Goal: Task Accomplishment & Management: Complete application form

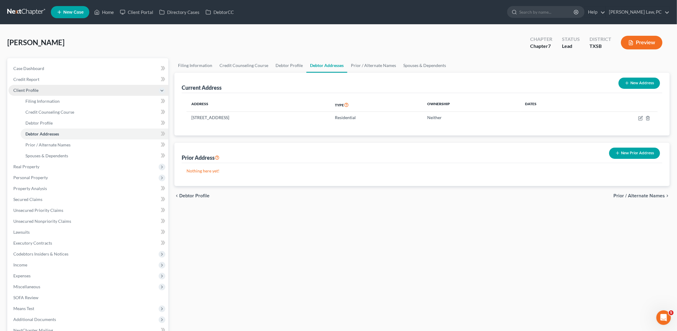
click at [48, 88] on span "Client Profile" at bounding box center [88, 90] width 160 height 11
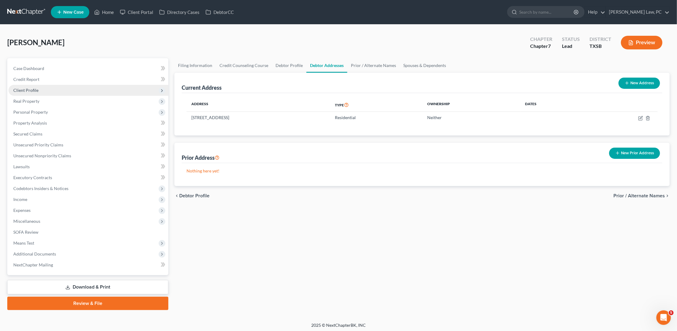
click at [23, 89] on span "Client Profile" at bounding box center [25, 90] width 25 height 5
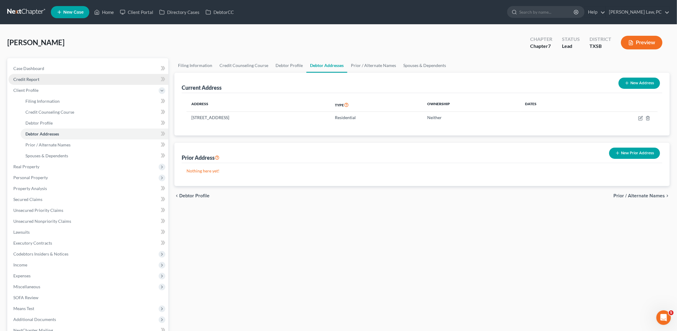
click at [35, 78] on span "Credit Report" at bounding box center [26, 79] width 26 height 5
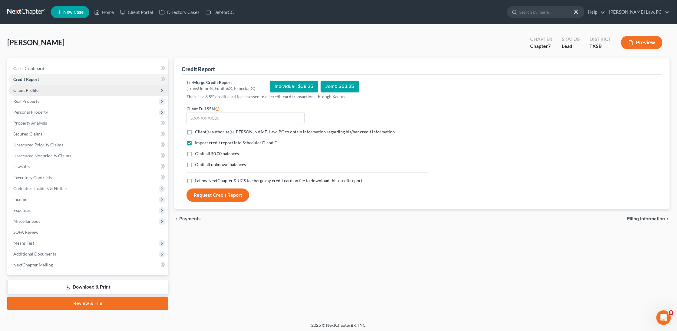
click at [38, 87] on span "Client Profile" at bounding box center [88, 90] width 160 height 11
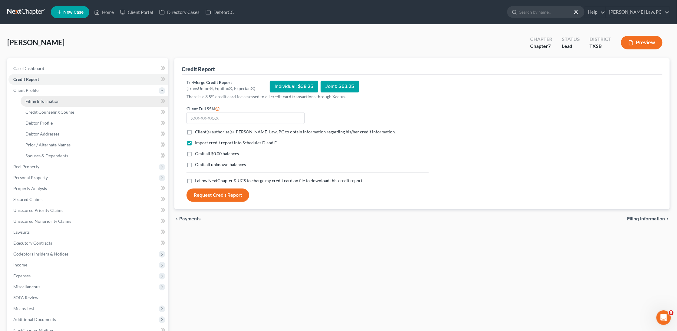
click at [38, 102] on span "Filing Information" at bounding box center [42, 100] width 34 height 5
select select "1"
select select "0"
select select "79"
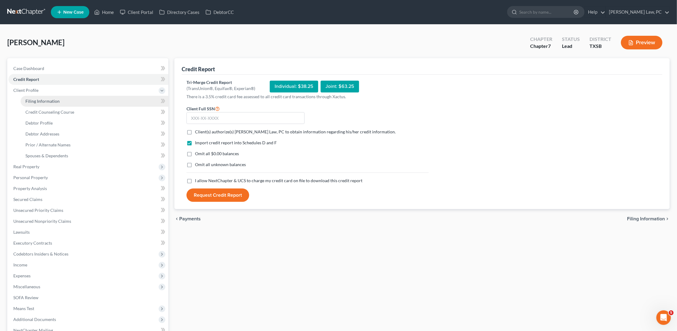
select select "0"
select select "45"
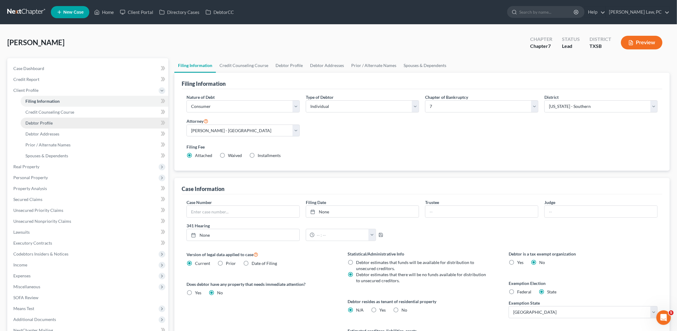
click at [37, 120] on span "Debtor Profile" at bounding box center [38, 122] width 27 height 5
select select "0"
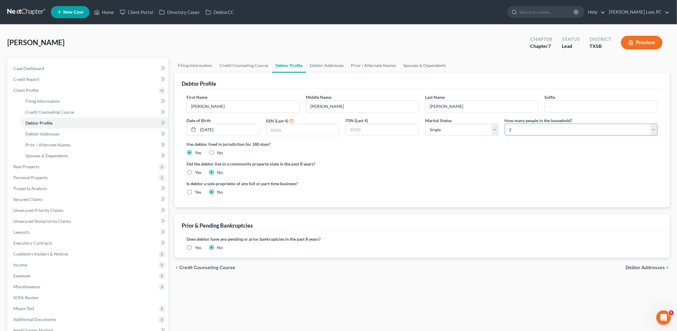
select select "2"
click at [59, 134] on link "Debtor Addresses" at bounding box center [95, 133] width 148 height 11
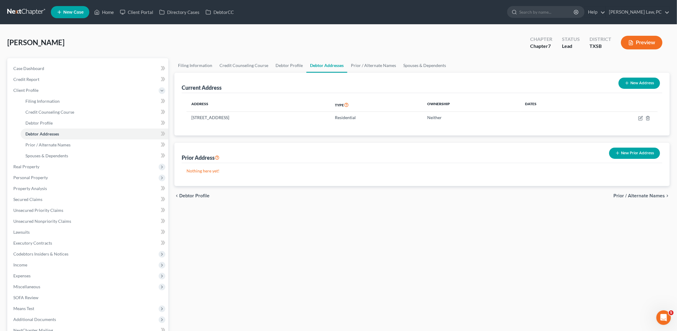
click at [637, 154] on button "New Prior Address" at bounding box center [634, 153] width 51 height 11
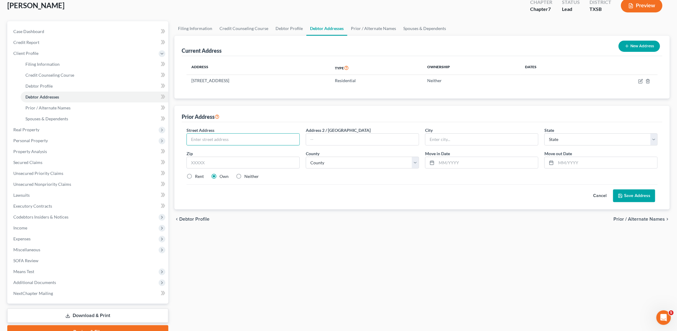
scroll to position [38, 0]
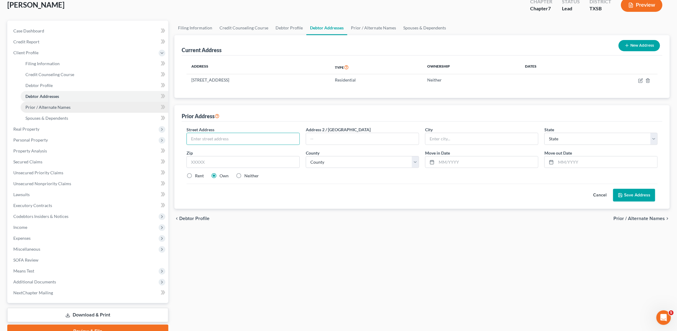
click at [60, 106] on span "Prior / Alternate Names" at bounding box center [47, 106] width 45 height 5
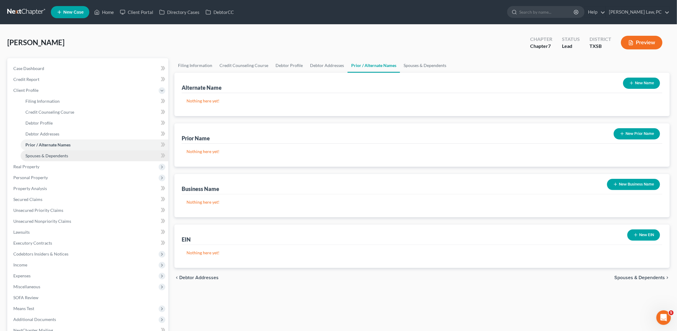
click at [56, 153] on span "Spouses & Dependents" at bounding box center [46, 155] width 43 height 5
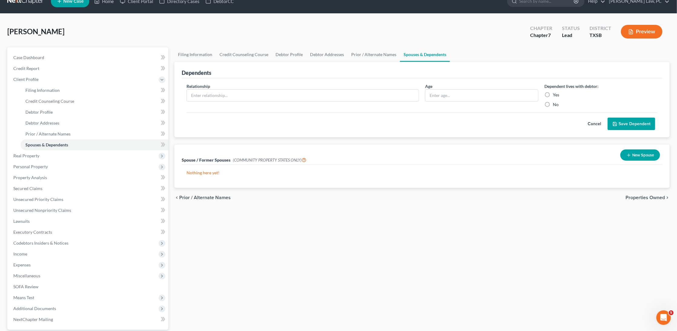
scroll to position [14, 0]
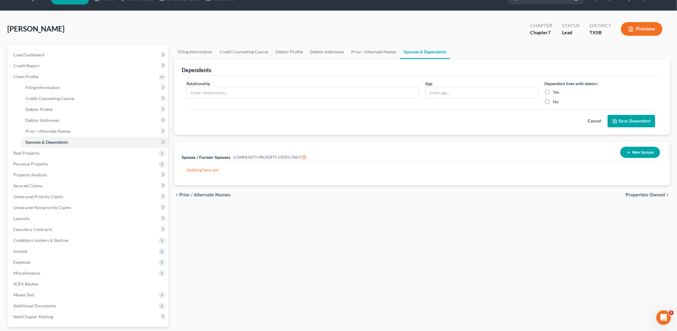
click at [635, 152] on button "New Spouse" at bounding box center [641, 152] width 40 height 11
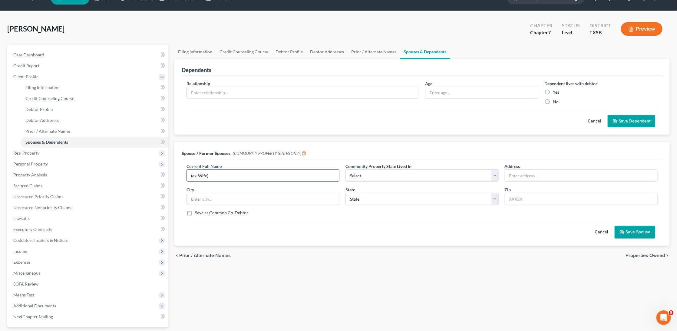
click at [193, 175] on input "(ex-Wife)" at bounding box center [263, 176] width 152 height 12
click at [190, 174] on input "(Ex-Wife)" at bounding box center [263, 176] width 152 height 12
click at [210, 177] on input "Caroline perry (Ex-Wife)" at bounding box center [263, 176] width 152 height 12
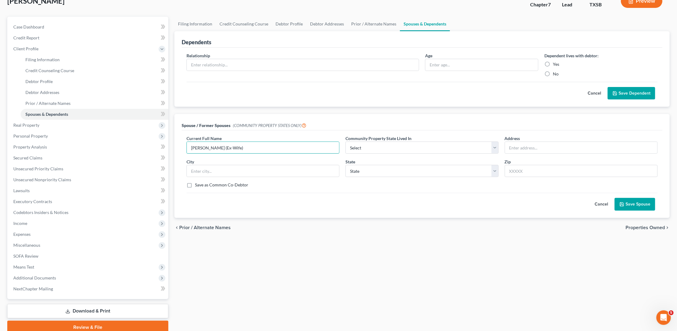
scroll to position [38, 0]
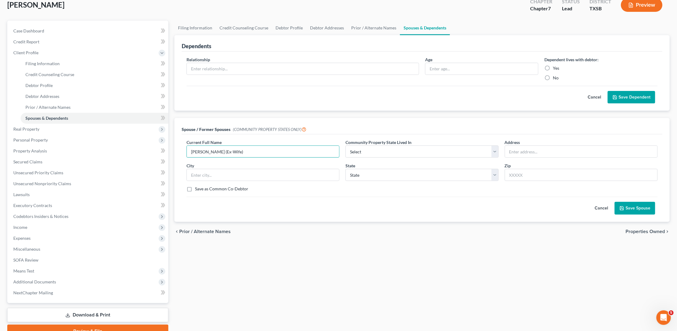
type input "Caroline Perry (Ex-Wife)"
click at [642, 209] on button "Save Spouse" at bounding box center [635, 208] width 41 height 13
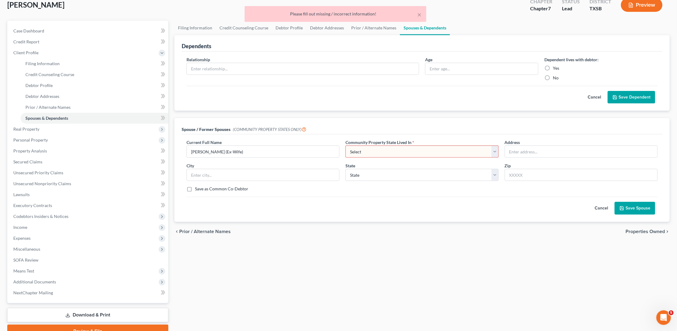
select select "8"
click at [641, 209] on button "Save Spouse" at bounding box center [635, 208] width 41 height 13
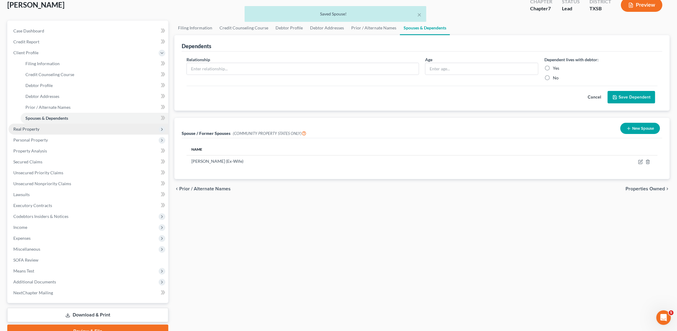
click at [45, 125] on span "Real Property" at bounding box center [88, 129] width 160 height 11
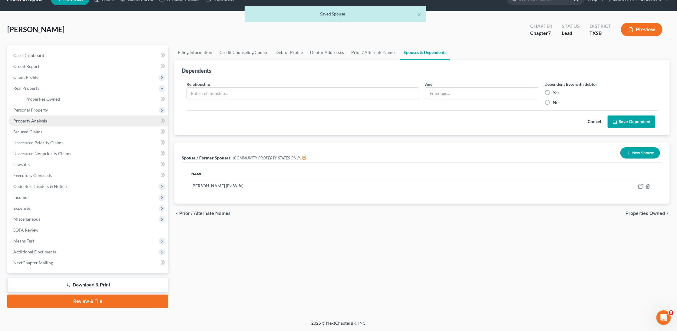
scroll to position [5, 0]
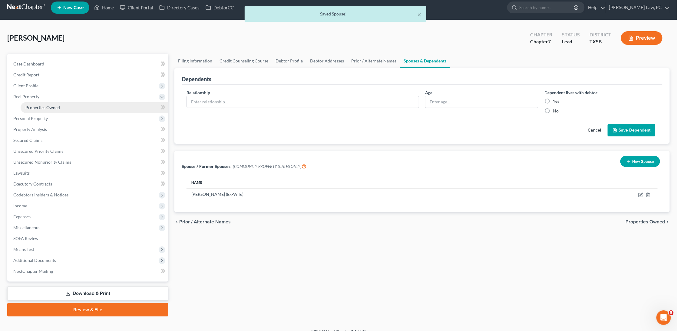
click at [53, 107] on span "Properties Owned" at bounding box center [42, 107] width 35 height 5
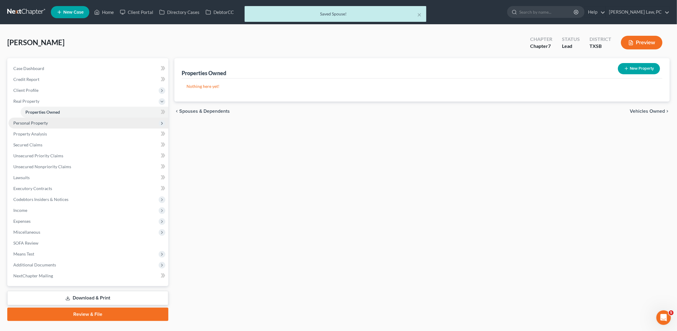
click at [50, 121] on span "Personal Property" at bounding box center [88, 123] width 160 height 11
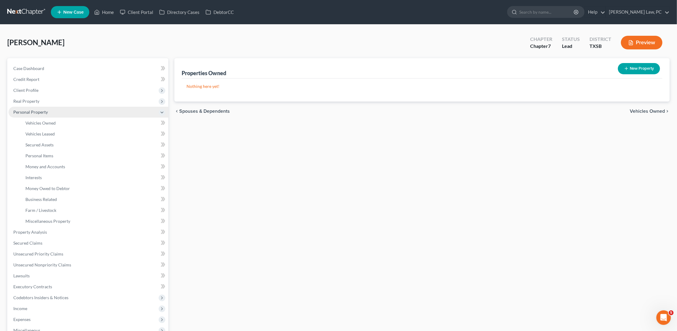
click at [50, 121] on span "Vehicles Owned" at bounding box center [40, 122] width 30 height 5
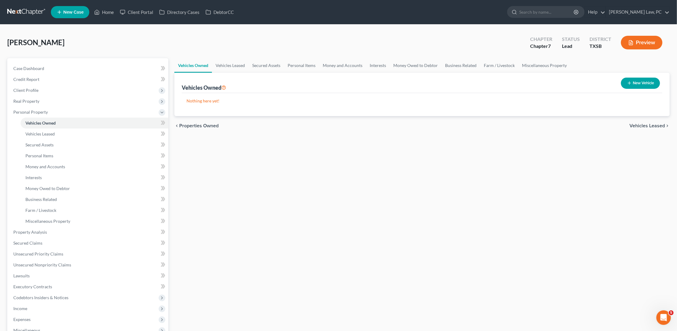
click at [639, 86] on button "New Vehicle" at bounding box center [640, 83] width 39 height 11
select select "0"
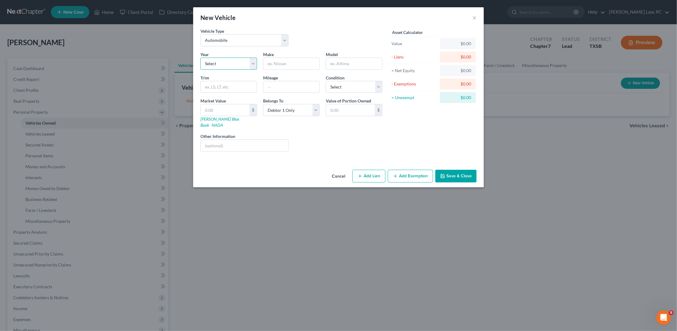
select select "18"
click at [281, 60] on input "text" at bounding box center [292, 64] width 56 height 12
type input "Honda"
click at [350, 60] on input "text" at bounding box center [354, 64] width 56 height 12
type input "Civic"
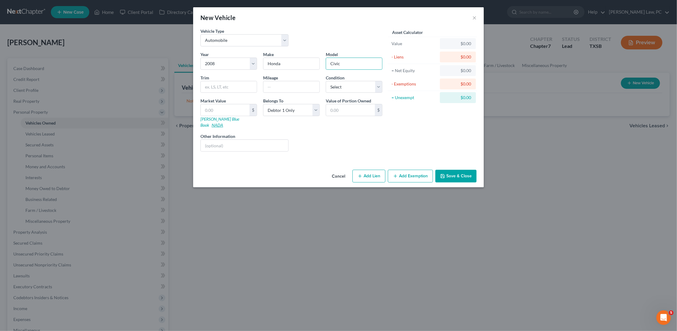
click at [223, 122] on link "NADA" at bounding box center [218, 124] width 12 height 5
select select "3"
click at [240, 86] on input "text" at bounding box center [229, 87] width 56 height 12
click at [228, 106] on input "text" at bounding box center [225, 110] width 49 height 12
paste input "2,750"
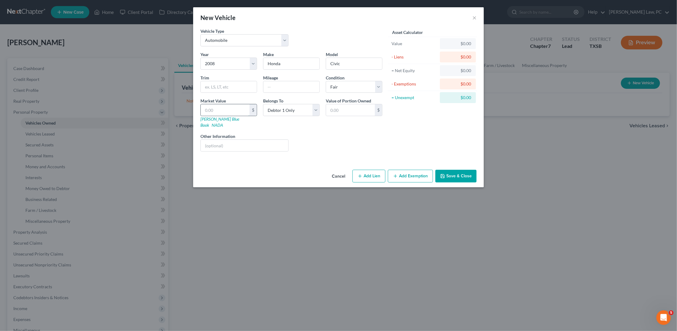
type input "2,750"
type input "2,750.00"
type input "2,750"
click at [228, 78] on div "Trim" at bounding box center [228, 84] width 63 height 18
click at [228, 81] on input "text" at bounding box center [229, 87] width 56 height 12
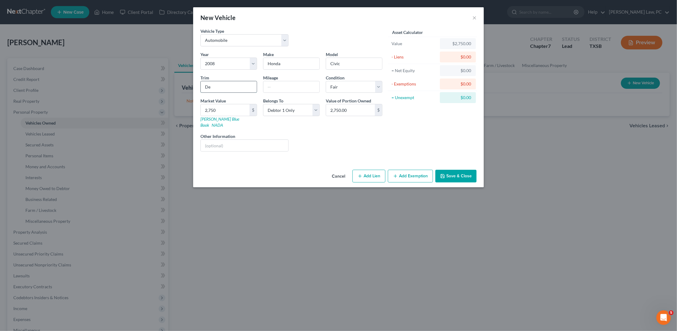
type input "D"
type input "Sedan 4D EX"
click at [463, 170] on button "Save & Close" at bounding box center [456, 176] width 41 height 13
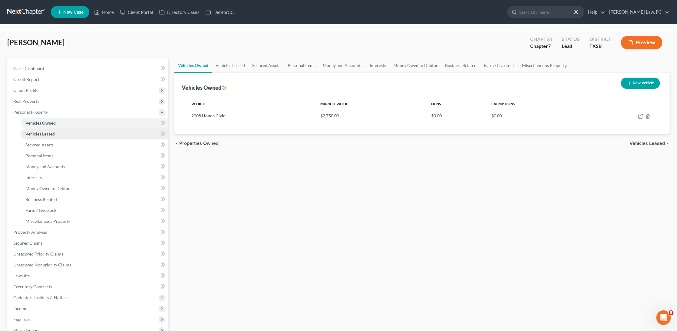
click at [78, 133] on link "Vehicles Leased" at bounding box center [95, 133] width 148 height 11
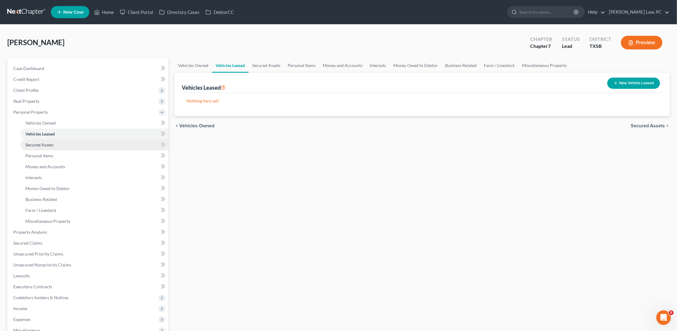
click at [60, 144] on link "Secured Assets" at bounding box center [95, 144] width 148 height 11
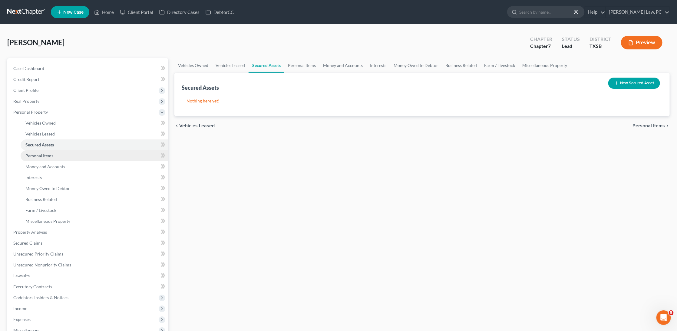
click at [58, 152] on link "Personal Items" at bounding box center [95, 155] width 148 height 11
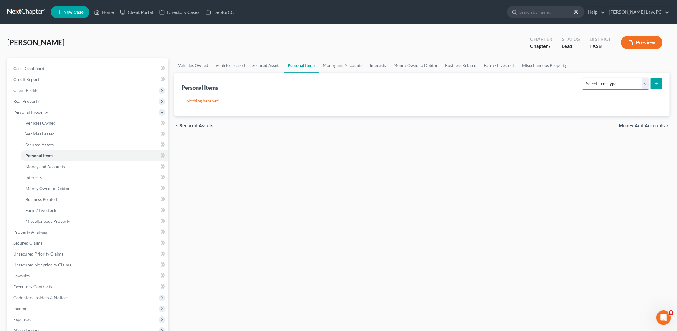
select select "clothing"
click at [658, 84] on icon "submit" at bounding box center [656, 83] width 5 height 5
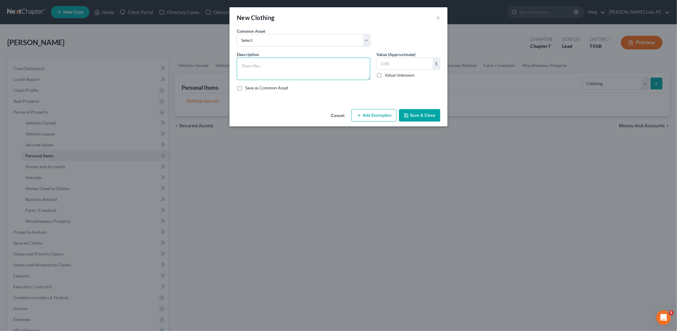
click at [341, 70] on textarea at bounding box center [304, 69] width 134 height 22
click at [242, 65] on textarea "T shirts" at bounding box center [304, 69] width 134 height 22
click at [272, 65] on textarea "20 T shirts" at bounding box center [304, 69] width 134 height 22
click at [271, 63] on textarea "20 T shirts $10, Dress Shirts" at bounding box center [304, 69] width 134 height 22
click at [272, 64] on textarea "20 T shirts $10, Dress Shirts" at bounding box center [304, 69] width 134 height 22
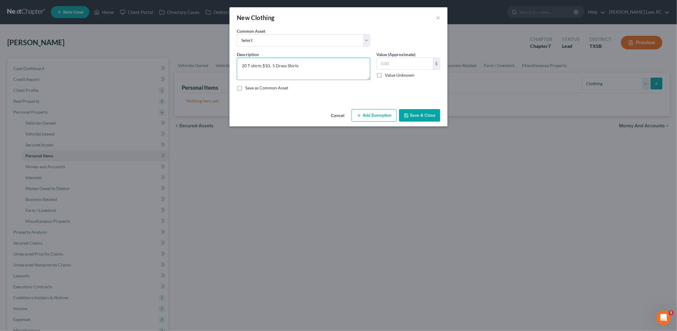
click at [310, 67] on textarea "20 T shirts $10, 5 Dress Shirts" at bounding box center [304, 69] width 134 height 22
click at [309, 65] on textarea "20 T shirts $10, 5 Dress Shirts $20, Jeans" at bounding box center [304, 69] width 134 height 22
click at [334, 66] on textarea "20 T shirts $10, 5 Dress Shirts $20, 2 Jeans" at bounding box center [304, 69] width 134 height 22
click at [330, 63] on textarea "20 T shirts $10, 5 Dress Shirts $20, 2 Jeans $6, Dress pants" at bounding box center [304, 69] width 134 height 22
click at [362, 65] on textarea "20 T shirts $10, 5 Dress Shirts $20, 2 Jeans $6, 3 Dress pants" at bounding box center [304, 69] width 134 height 22
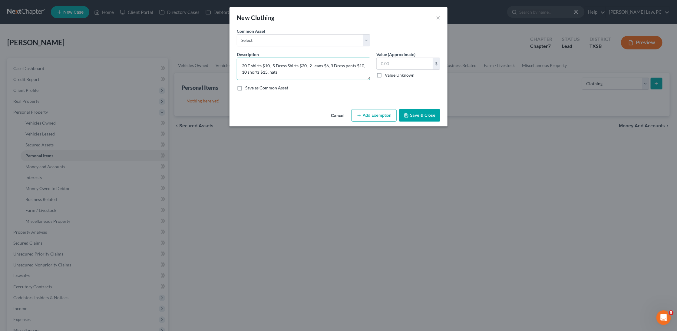
click at [270, 71] on textarea "20 T shirts $10, 5 Dress Shirts $20, 2 Jeans $6, 3 Dress pants $10, 10 shorts $…" at bounding box center [304, 69] width 134 height 22
click at [296, 73] on textarea "20 T shirts $10, 5 Dress Shirts $20, 2 Jeans $6, 3 Dress pants $10, 10 shorts $…" at bounding box center [304, 69] width 134 height 22
click at [289, 69] on textarea "20 T shirts $10, 5 Dress Shirts $20, 2 Jeans $6, 3 Dress pants $10, 10 shorts $…" at bounding box center [304, 69] width 134 height 22
click at [309, 71] on textarea "20 T shirts $10, 5 Dress Shirts $20, 2 Jeans $6, 3 Dress pants $10, 10 shorts $…" at bounding box center [304, 69] width 134 height 22
click at [307, 70] on textarea "20 T shirts $10, 5 Dress Shirts $20, 2 Jeans $6, 3 Dress pants $10, 10 shorts $…" at bounding box center [304, 69] width 134 height 22
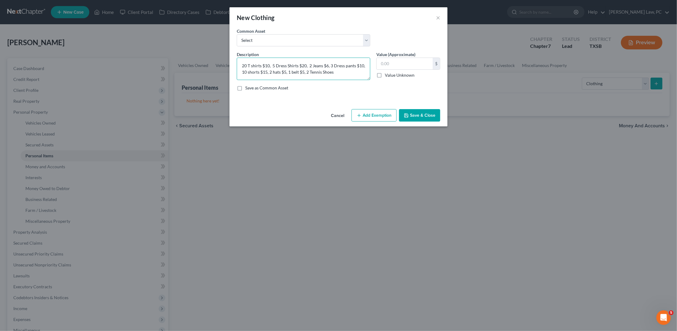
click at [343, 75] on textarea "20 T shirts $10, 5 Dress Shirts $20, 2 Jeans $6, 3 Dress pants $10, 10 shorts $…" at bounding box center [304, 69] width 134 height 22
click at [344, 70] on textarea "20 T shirts $10, 5 Dress Shirts $20, 2 Jeans $6, 3 Dress pants $10, 10 shorts $…" at bounding box center [304, 69] width 134 height 22
click at [341, 75] on textarea "20 T shirts $10, 5 Dress Shirts $20, 2 Jeans $6, 3 Dress pants $10, 10 shorts $…" at bounding box center [304, 69] width 134 height 22
click at [264, 72] on textarea "20 T shirts $10, 5 Dress Shirts $20, 2 Jeans $6, 3 Dress pants $10, 10 shorts $…" at bounding box center [304, 69] width 134 height 22
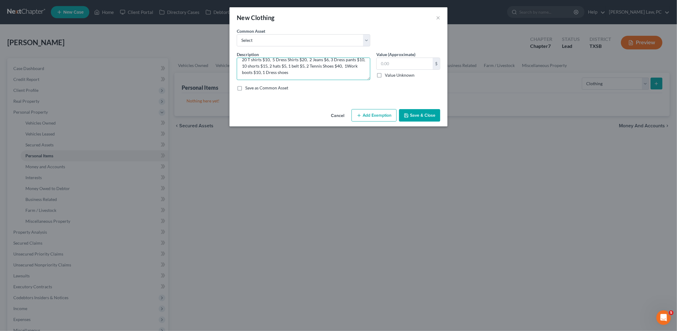
click at [295, 70] on textarea "20 T shirts $10, 5 Dress Shirts $20, 2 Jeans $6, 3 Dress pants $10, 10 shorts $…" at bounding box center [304, 69] width 134 height 22
type textarea "20 T shirts $10, 5 Dress Shirts $20, 2 Jeans $6, 3 Dress pants $10, 10 shorts $…"
click at [407, 62] on input "text" at bounding box center [405, 64] width 56 height 12
type input "121"
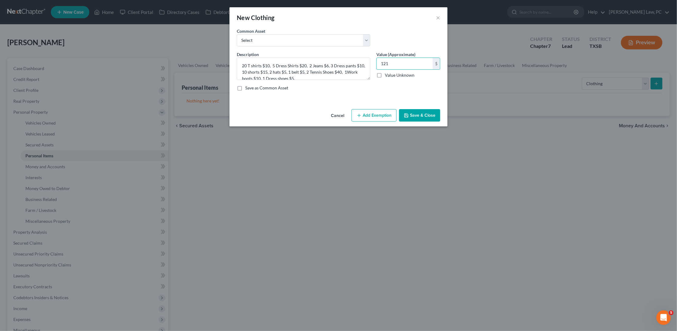
click at [421, 118] on button "Save & Close" at bounding box center [419, 115] width 41 height 13
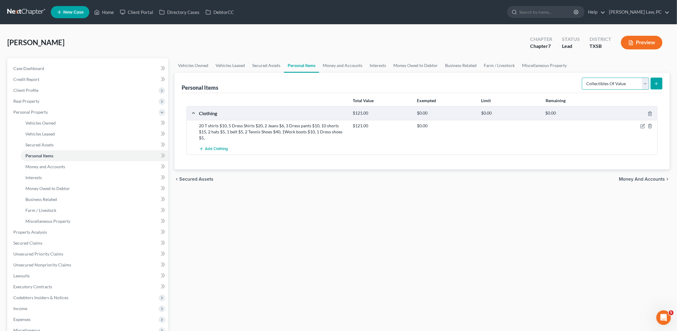
select select "electronics"
click at [657, 82] on icon "submit" at bounding box center [656, 83] width 5 height 5
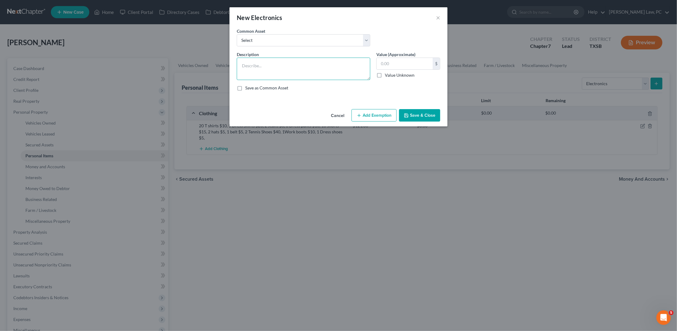
click at [275, 72] on textarea at bounding box center [304, 69] width 134 height 22
click at [271, 66] on textarea "1 phone $50, AiBuds" at bounding box center [304, 69] width 134 height 22
click at [267, 66] on textarea "1 phone $50, AiBruds" at bounding box center [304, 69] width 134 height 22
click at [290, 63] on textarea "1 phone $50, 1 AiBruds" at bounding box center [304, 69] width 134 height 22
click at [306, 63] on textarea "1 phone $50, 1 AiBruds $10, computer" at bounding box center [304, 69] width 134 height 22
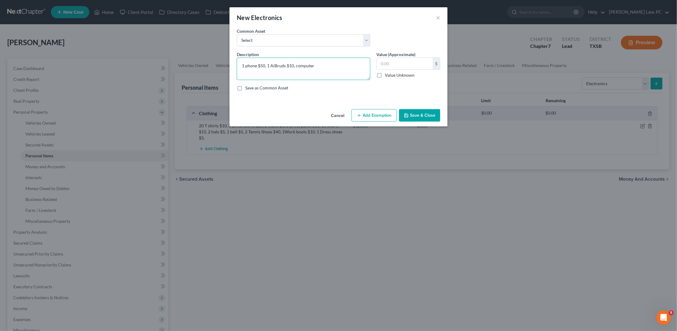
click at [306, 63] on textarea "1 phone $50, 1 AiBruds $10, computer" at bounding box center [304, 69] width 134 height 22
type textarea "1 phone $50, 1 AiBruds $10, 1 laptop $250,"
click at [406, 61] on input "text" at bounding box center [405, 64] width 56 height 12
click at [407, 65] on input "text" at bounding box center [405, 64] width 56 height 12
type input "310"
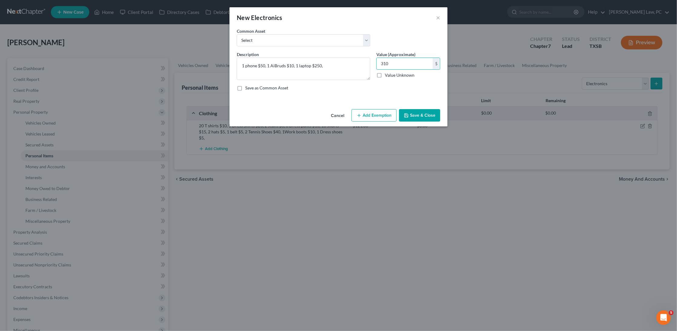
click at [423, 114] on button "Save & Close" at bounding box center [419, 115] width 41 height 13
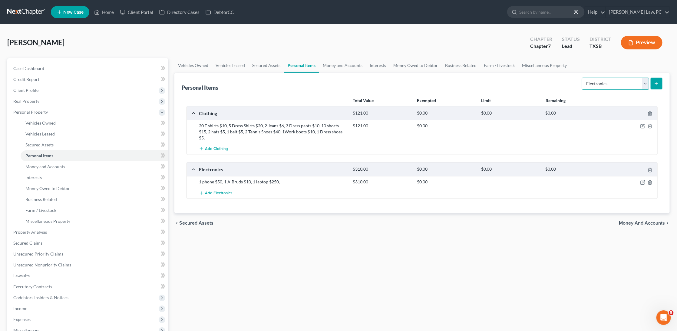
select select "household_goods"
click at [658, 84] on line "submit" at bounding box center [656, 84] width 3 height 0
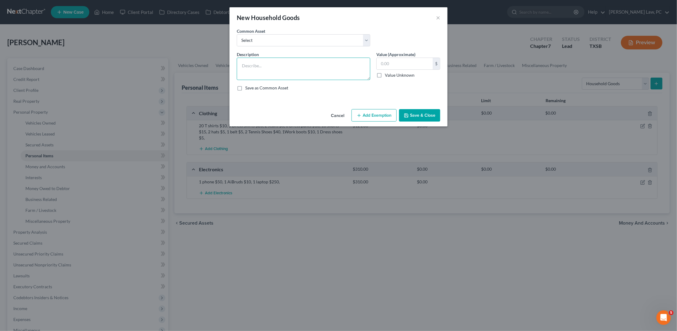
click at [288, 68] on textarea at bounding box center [304, 69] width 134 height 22
click at [438, 17] on button "×" at bounding box center [438, 17] width 4 height 7
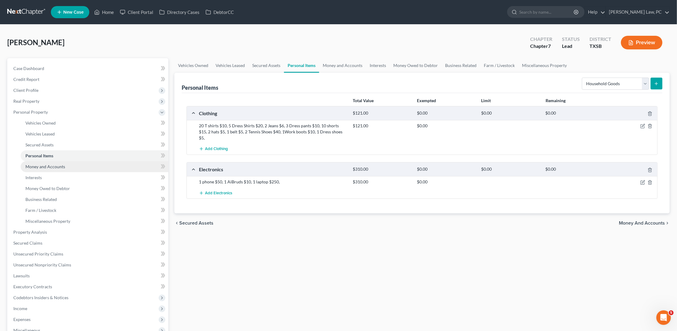
click at [89, 163] on link "Money and Accounts" at bounding box center [95, 166] width 148 height 11
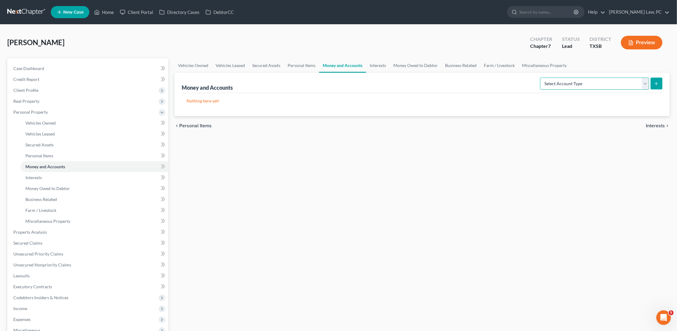
select select "checking"
click at [659, 83] on icon "submit" at bounding box center [656, 83] width 5 height 5
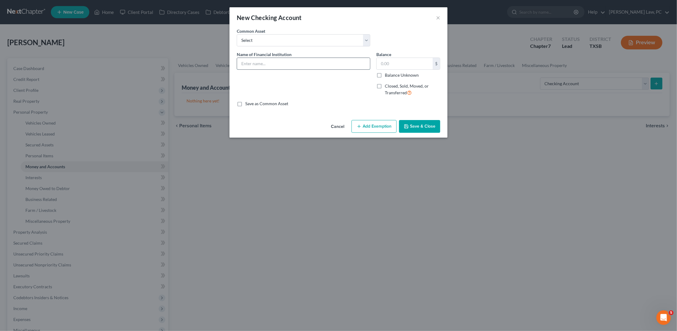
click at [343, 65] on input "text" at bounding box center [303, 64] width 133 height 12
type input "Bank of America"
click at [415, 125] on button "Save & Close" at bounding box center [419, 126] width 41 height 13
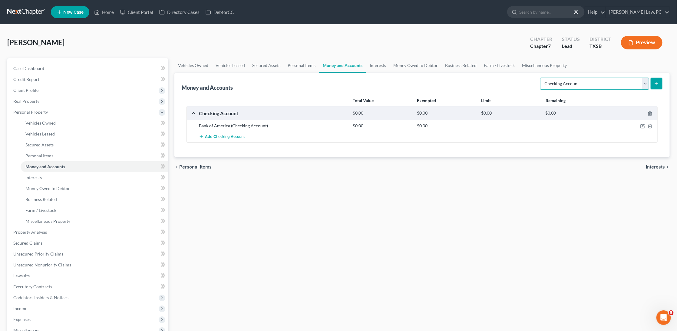
select select "savings"
click at [661, 83] on button "submit" at bounding box center [657, 84] width 12 height 12
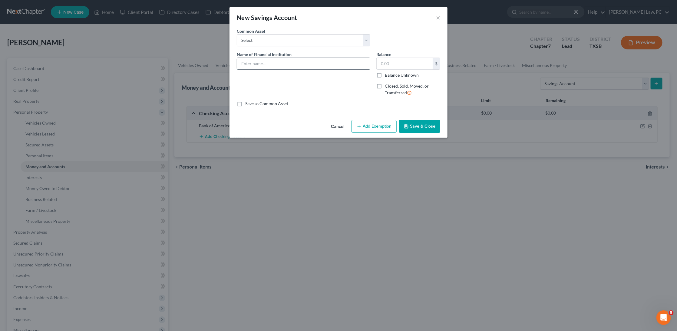
click at [320, 65] on input "text" at bounding box center [303, 64] width 133 height 12
type input "Bank of America"
click at [417, 124] on button "Save & Close" at bounding box center [419, 126] width 41 height 13
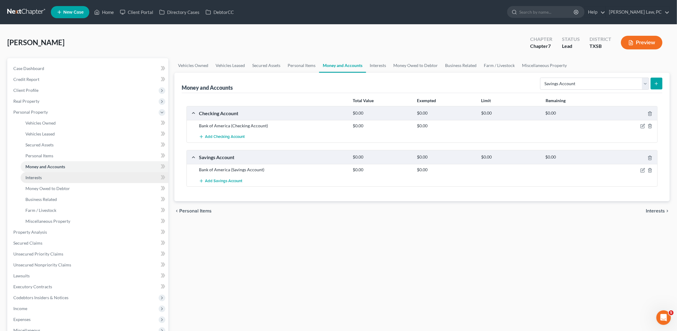
click at [64, 174] on link "Interests" at bounding box center [95, 177] width 148 height 11
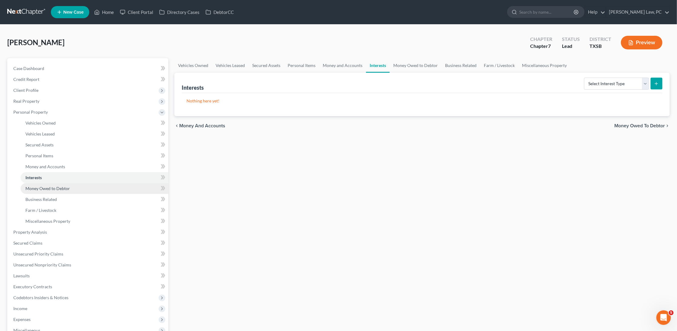
click at [105, 183] on link "Money Owed to Debtor" at bounding box center [95, 188] width 148 height 11
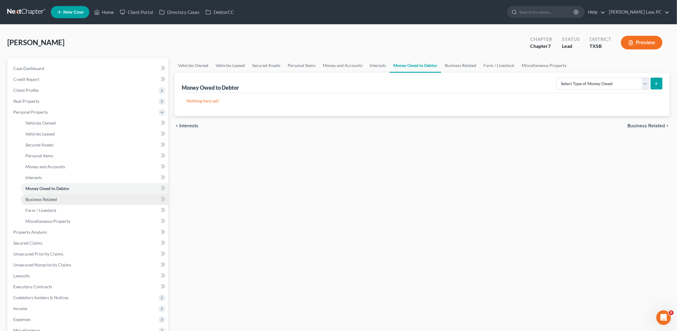
click at [139, 194] on link "Business Related" at bounding box center [95, 199] width 148 height 11
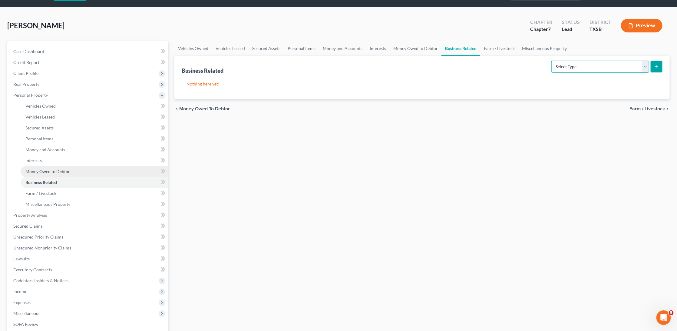
scroll to position [37, 0]
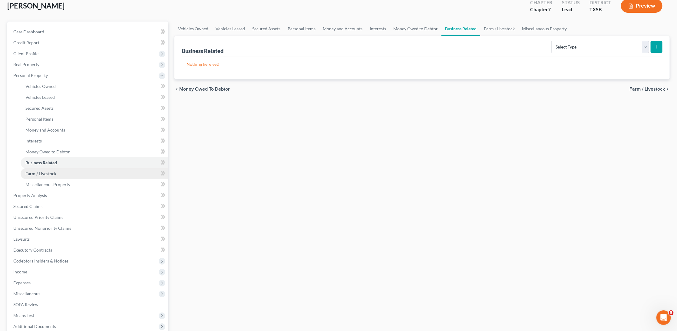
click at [88, 168] on link "Farm / Livestock" at bounding box center [95, 173] width 148 height 11
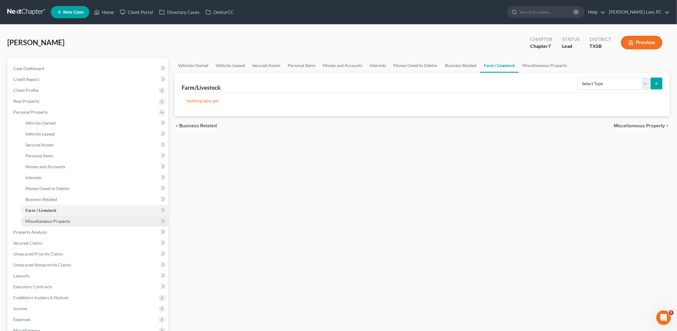
click at [130, 217] on link "Miscellaneous Property" at bounding box center [95, 221] width 148 height 11
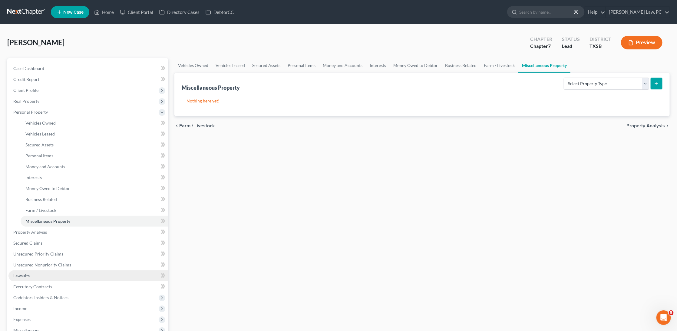
click at [57, 270] on link "Lawsuits" at bounding box center [88, 275] width 160 height 11
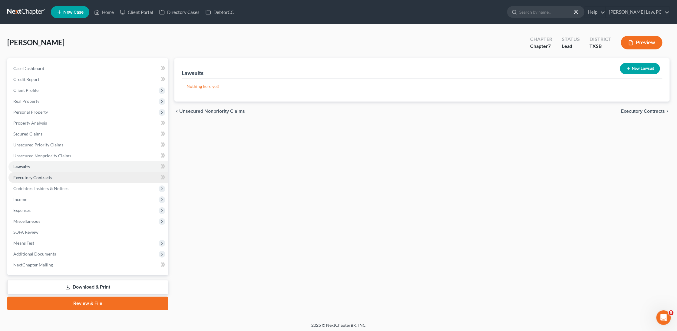
click at [43, 175] on span "Executory Contracts" at bounding box center [32, 177] width 39 height 5
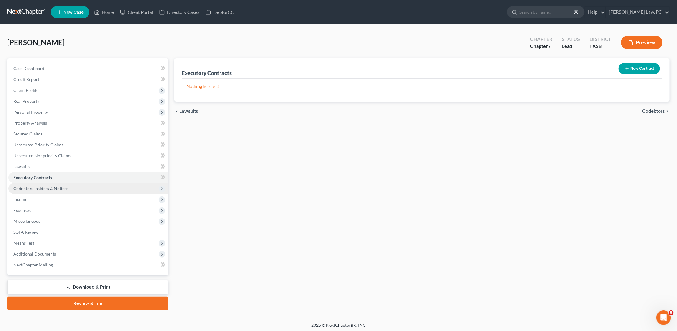
click at [54, 186] on span "Codebtors Insiders & Notices" at bounding box center [40, 188] width 55 height 5
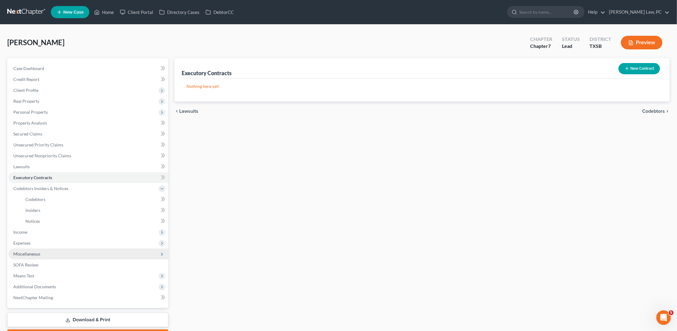
click at [35, 251] on span "Miscellaneous" at bounding box center [88, 253] width 160 height 11
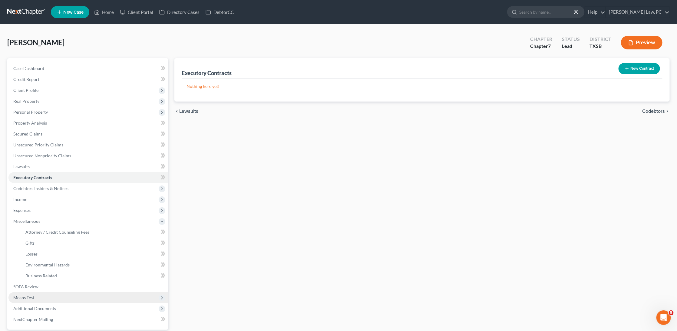
click at [31, 295] on span "Means Test" at bounding box center [23, 297] width 21 height 5
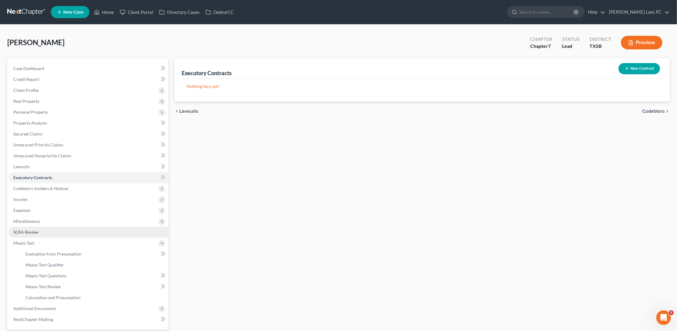
click at [30, 229] on span "SOFA Review" at bounding box center [25, 231] width 25 height 5
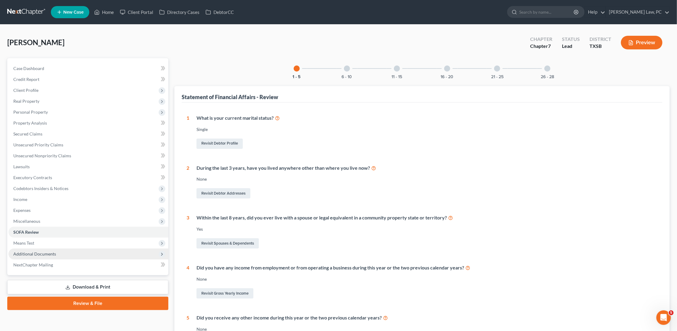
click at [47, 250] on span "Additional Documents" at bounding box center [88, 253] width 160 height 11
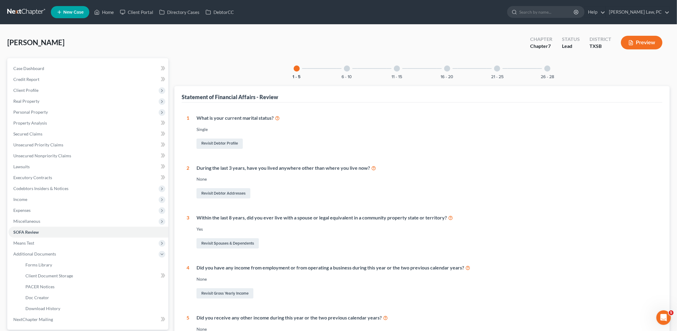
click at [346, 69] on div at bounding box center [347, 68] width 6 height 6
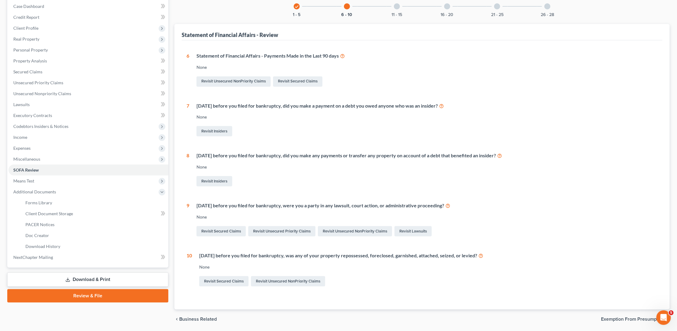
scroll to position [60, 0]
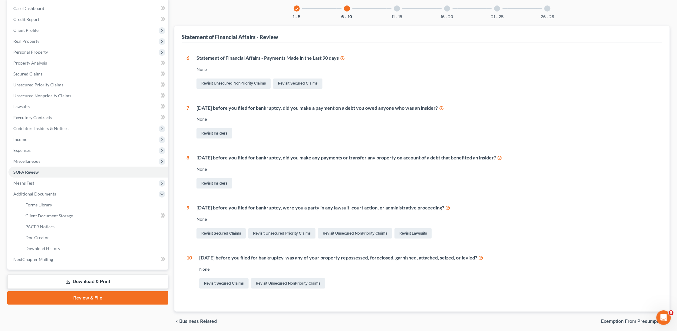
click at [396, 8] on div at bounding box center [397, 8] width 6 height 6
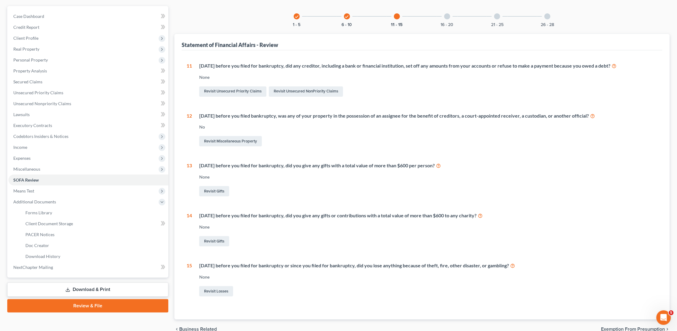
scroll to position [24, 0]
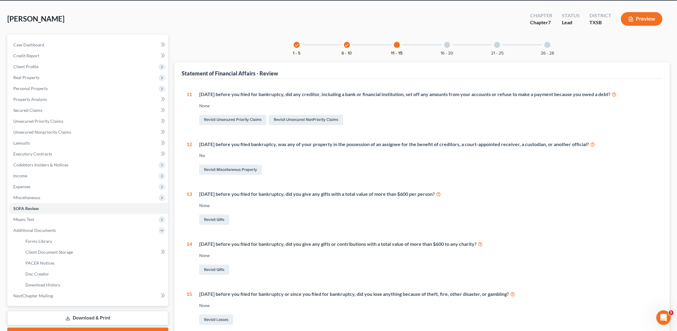
click at [447, 45] on div at bounding box center [447, 45] width 6 height 6
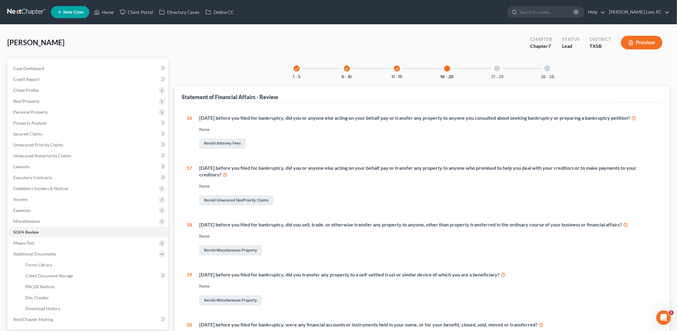
scroll to position [0, 0]
click at [498, 66] on div at bounding box center [497, 68] width 6 height 6
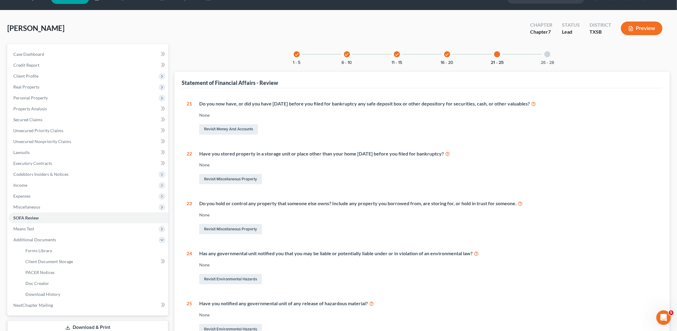
scroll to position [8, 0]
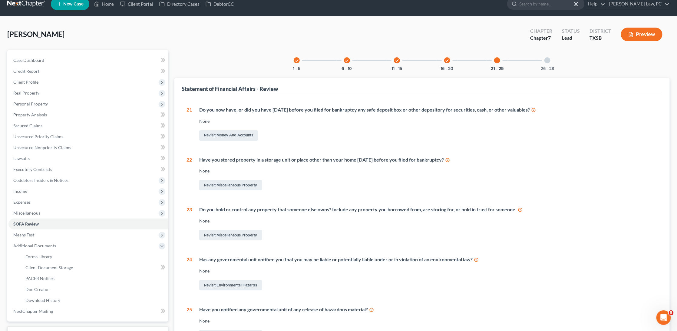
click at [550, 61] on div at bounding box center [548, 60] width 6 height 6
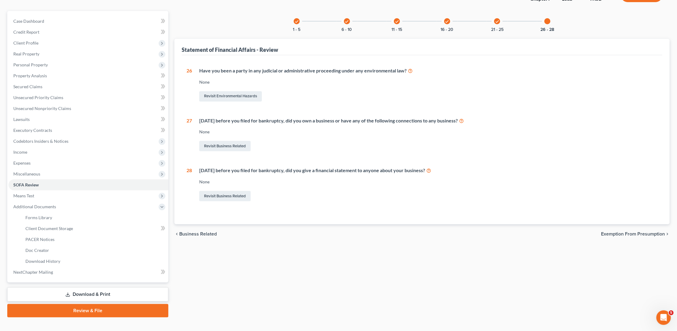
scroll to position [47, 0]
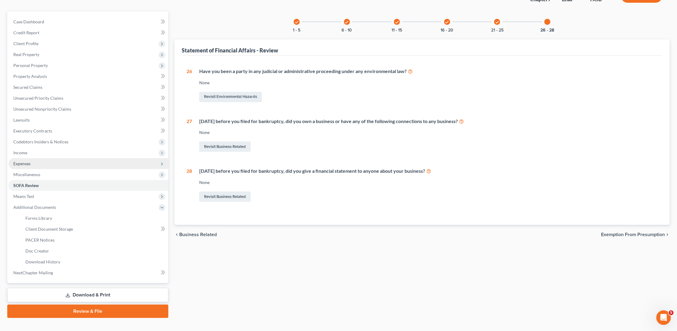
click at [48, 159] on span "Expenses" at bounding box center [88, 163] width 160 height 11
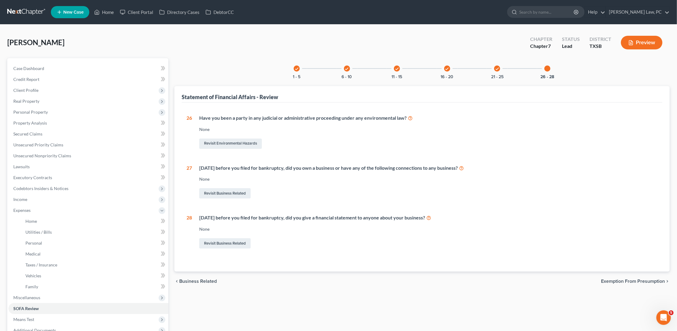
scroll to position [0, 0]
click at [54, 208] on span "Expenses" at bounding box center [88, 210] width 160 height 11
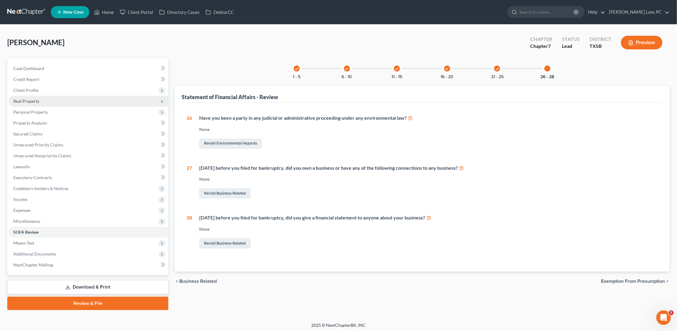
click at [31, 98] on span "Real Property" at bounding box center [26, 100] width 26 height 5
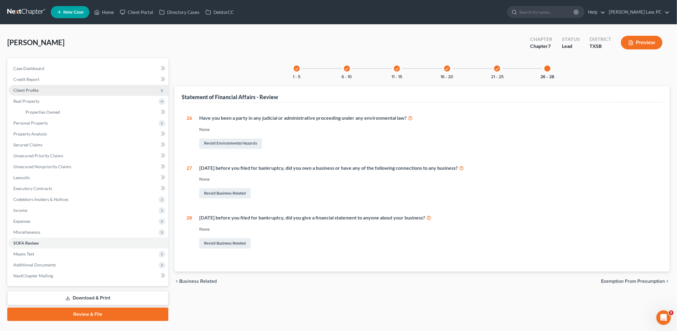
click at [29, 88] on span "Client Profile" at bounding box center [25, 90] width 25 height 5
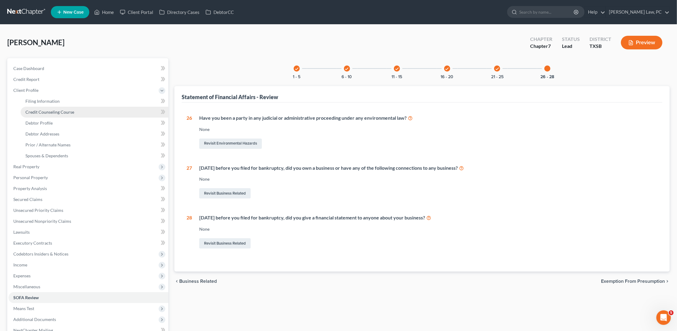
click at [45, 111] on span "Credit Counseling Course" at bounding box center [49, 111] width 49 height 5
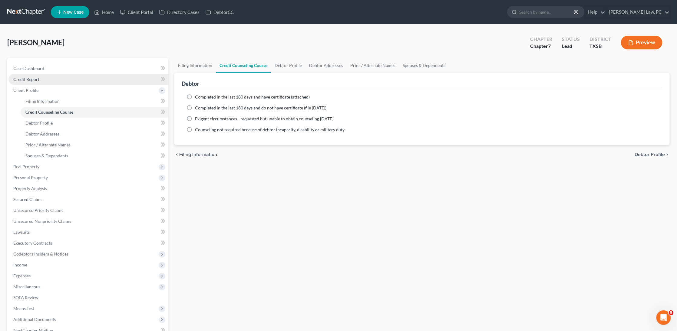
click at [27, 78] on span "Credit Report" at bounding box center [26, 79] width 26 height 5
click at [31, 70] on span "Case Dashboard" at bounding box center [28, 68] width 31 height 5
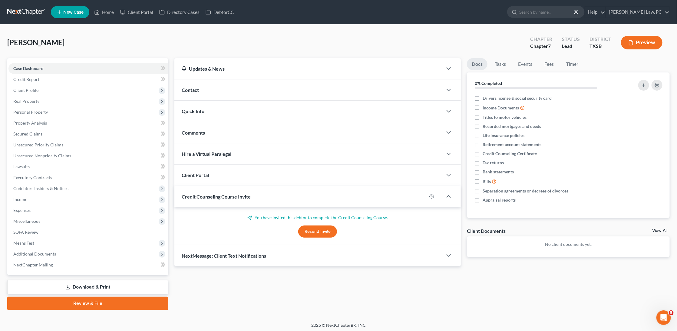
click at [313, 226] on button "Resend Invite" at bounding box center [317, 231] width 39 height 12
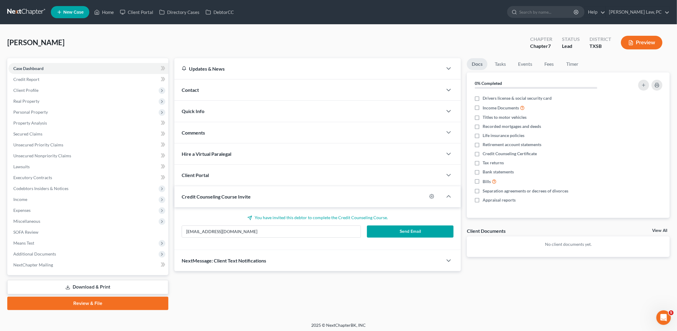
click at [402, 230] on button "Send Email" at bounding box center [410, 231] width 87 height 12
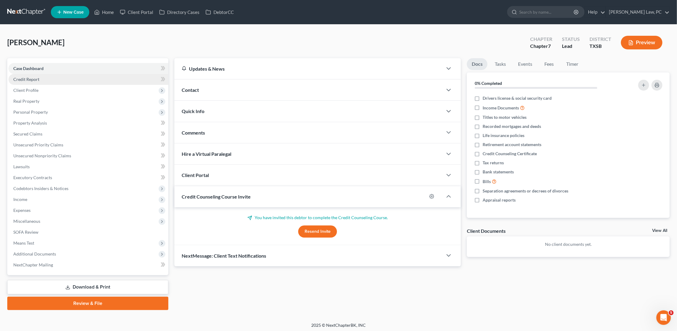
click at [31, 79] on span "Credit Report" at bounding box center [26, 79] width 26 height 5
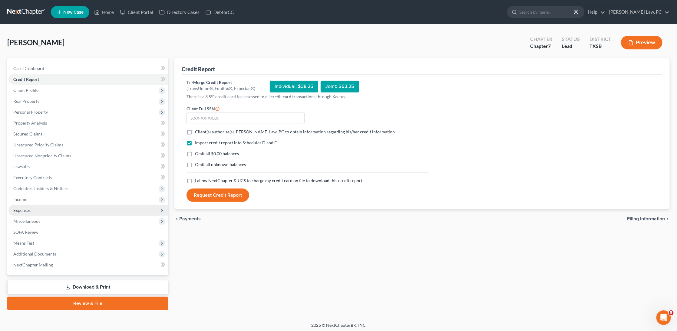
click at [23, 207] on span "Expenses" at bounding box center [21, 209] width 17 height 5
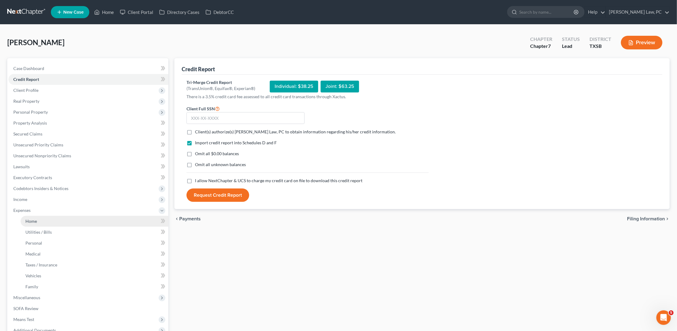
click at [29, 218] on span "Home" at bounding box center [31, 220] width 12 height 5
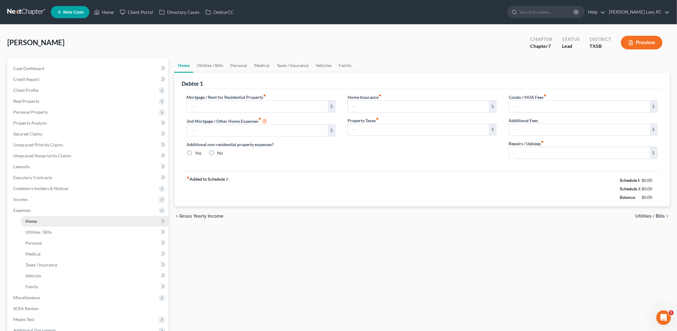
type input "0.00"
radio input "true"
type input "0.00"
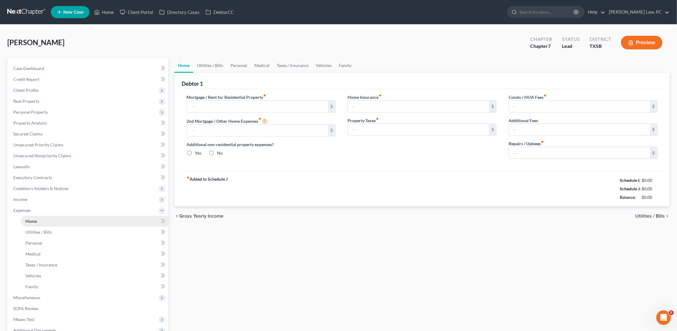
type input "0.00"
click at [210, 62] on link "Utilities / Bills" at bounding box center [210, 65] width 34 height 15
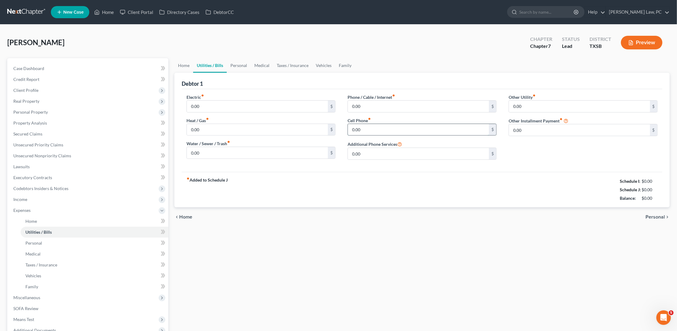
drag, startPoint x: 368, startPoint y: 128, endPoint x: 350, endPoint y: 128, distance: 18.5
click at [538, 129] on input "0.00" at bounding box center [579, 130] width 141 height 12
click at [234, 64] on link "Personal" at bounding box center [239, 65] width 24 height 15
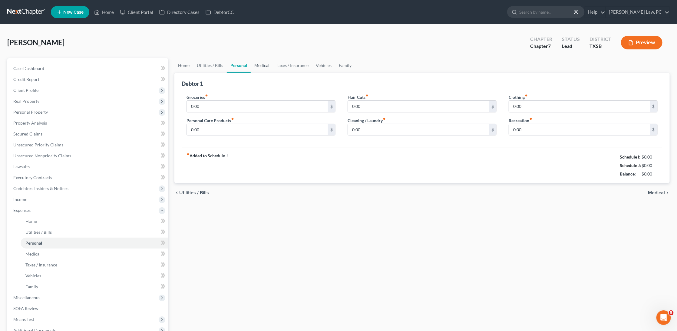
click at [263, 66] on link "Medical" at bounding box center [262, 65] width 22 height 15
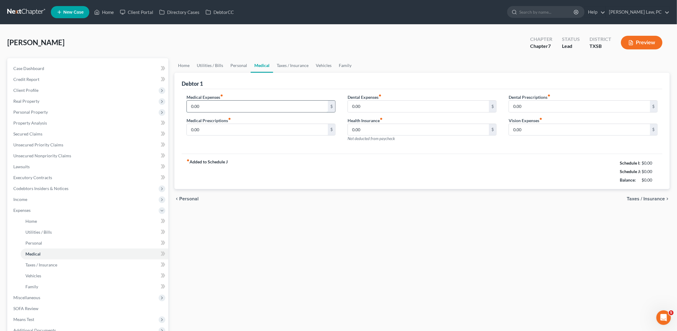
click at [247, 107] on input "0.00" at bounding box center [257, 107] width 141 height 12
click at [286, 66] on link "Taxes / Insurance" at bounding box center [292, 65] width 39 height 15
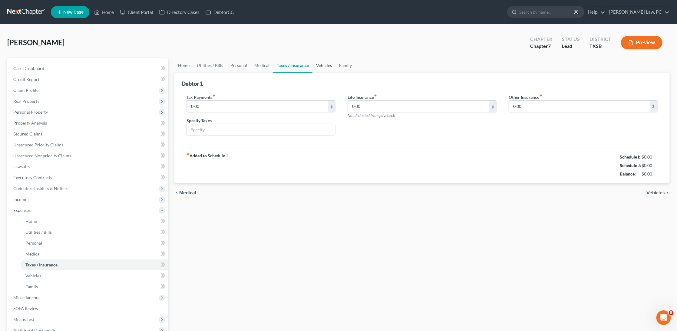
click at [322, 64] on link "Vehicles" at bounding box center [324, 65] width 23 height 15
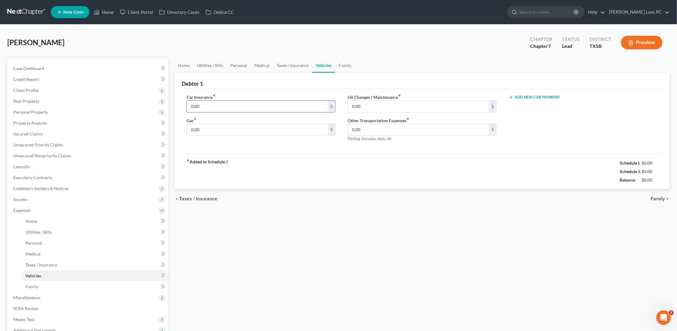
click at [227, 108] on input "0.00" at bounding box center [257, 107] width 141 height 12
click at [367, 117] on label "Other Transportation Expenses fiber_manual_record" at bounding box center [379, 120] width 62 height 6
click at [367, 108] on input "0.00" at bounding box center [418, 107] width 141 height 12
drag, startPoint x: 367, startPoint y: 108, endPoint x: 347, endPoint y: 105, distance: 20.1
click at [347, 105] on div "Oil Changes / Maintenance fiber_manual_record 0.00 $ Other Transportation Expen…" at bounding box center [422, 120] width 161 height 53
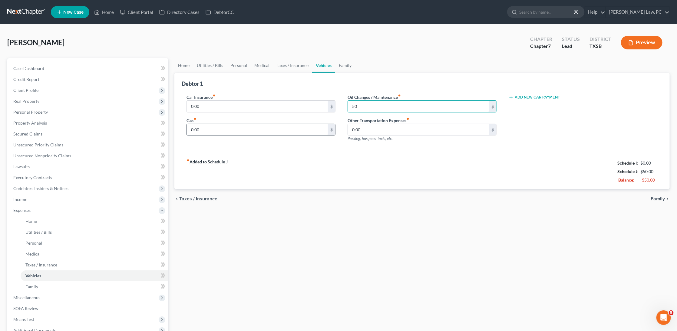
type input "50"
click at [214, 128] on input "0.00" at bounding box center [257, 130] width 141 height 12
type input "100"
click at [348, 66] on link "Family" at bounding box center [345, 65] width 20 height 15
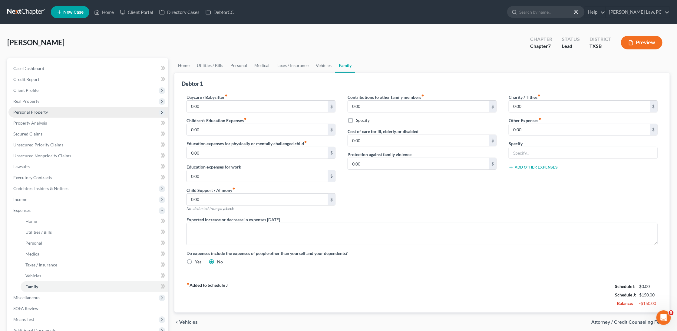
click at [29, 114] on span "Personal Property" at bounding box center [88, 112] width 160 height 11
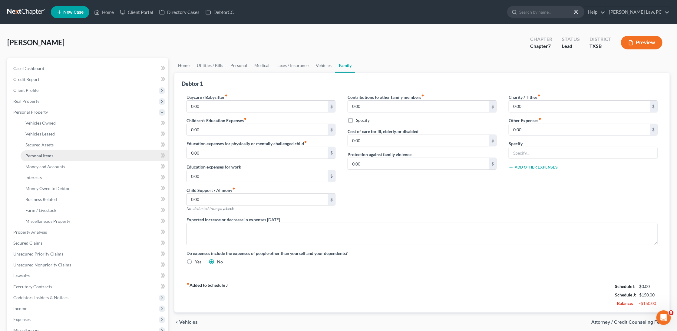
click at [40, 154] on span "Personal Items" at bounding box center [39, 155] width 28 height 5
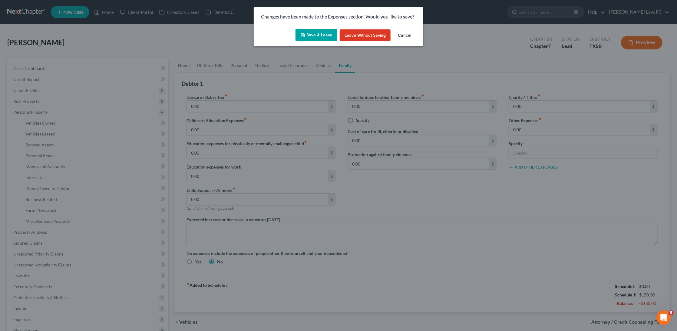
click at [314, 36] on button "Save & Leave" at bounding box center [317, 35] width 42 height 13
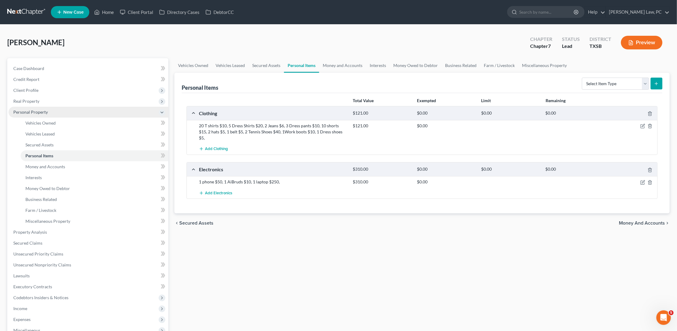
click at [162, 112] on icon at bounding box center [162, 112] width 5 height 5
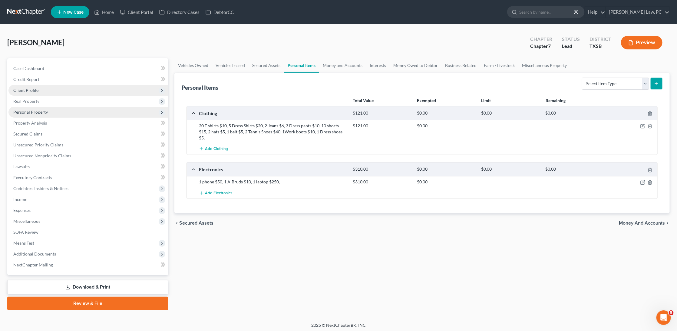
click at [51, 89] on span "Client Profile" at bounding box center [88, 90] width 160 height 11
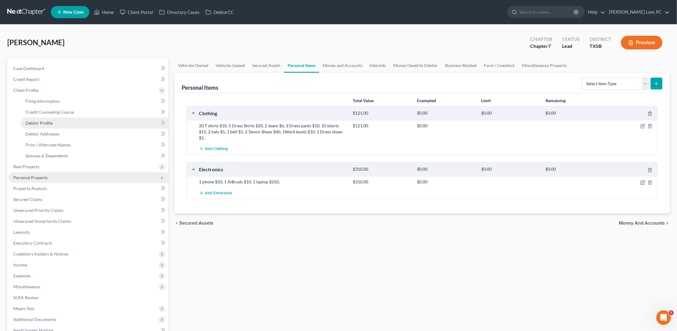
click at [50, 122] on span "Debtor Profile" at bounding box center [38, 122] width 27 height 5
select select "0"
select select "2"
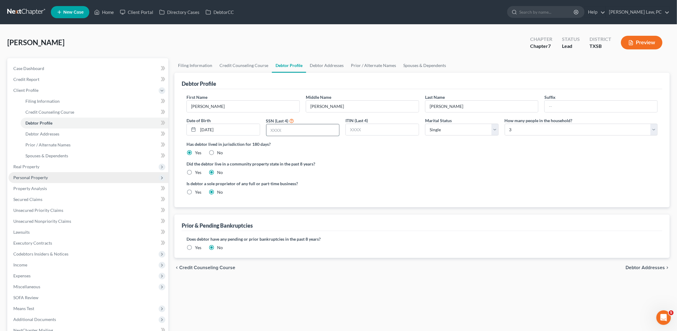
click at [296, 131] on input "text" at bounding box center [303, 130] width 73 height 12
type input "6"
type input "6998"
select select "3"
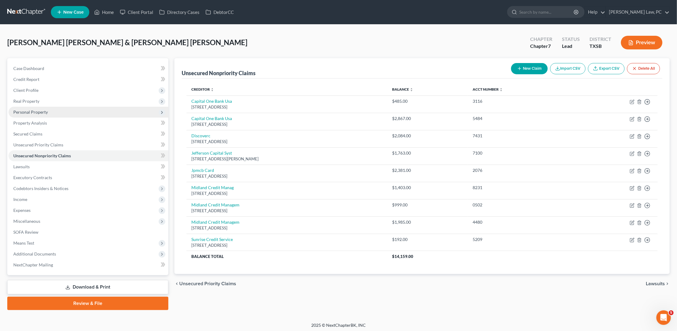
click at [32, 111] on span "Personal Property" at bounding box center [30, 111] width 35 height 5
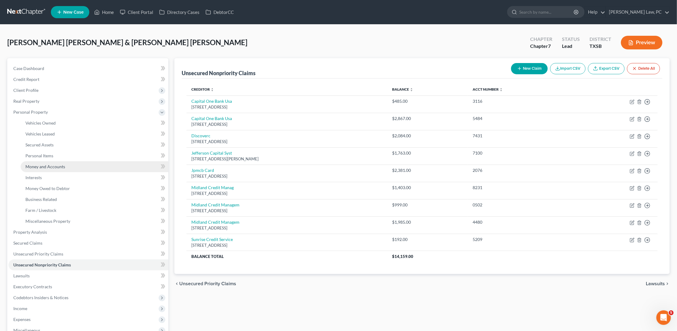
click at [39, 164] on span "Money and Accounts" at bounding box center [45, 166] width 40 height 5
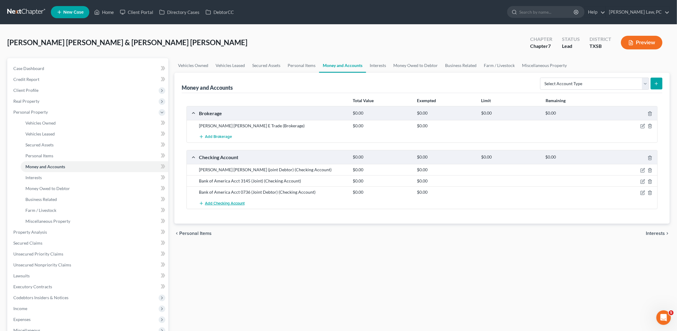
click at [221, 201] on span "Add Checking Account" at bounding box center [225, 203] width 40 height 5
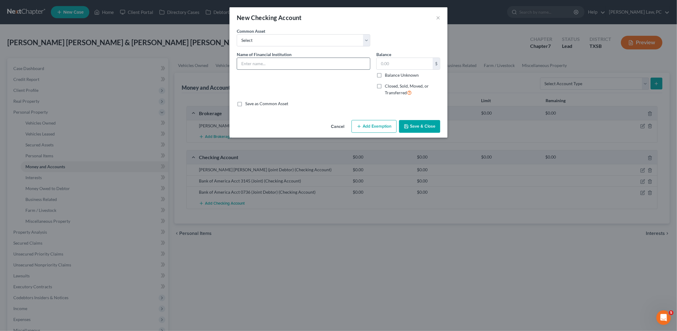
click at [291, 60] on input "text" at bounding box center [303, 64] width 133 height 12
type input "PayPal"
click at [419, 123] on button "Save & Close" at bounding box center [419, 126] width 41 height 13
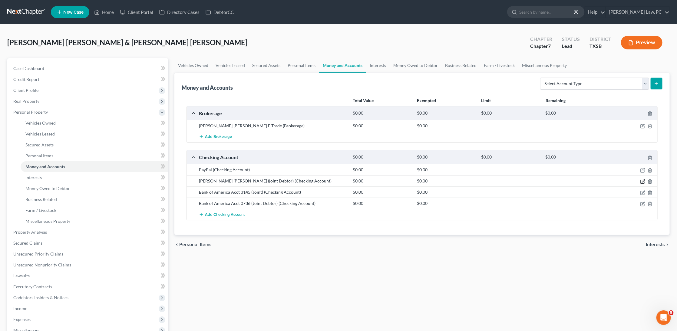
click at [643, 179] on icon "button" at bounding box center [643, 181] width 5 height 5
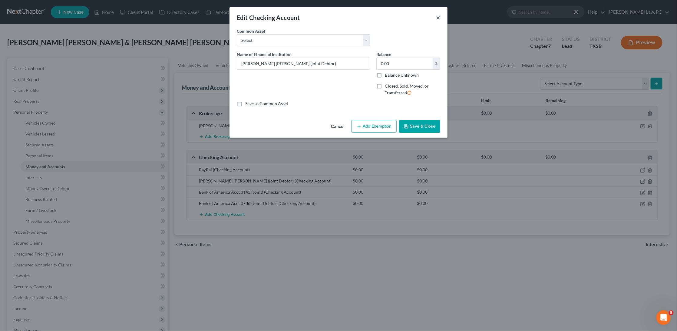
click at [439, 16] on button "×" at bounding box center [438, 17] width 4 height 7
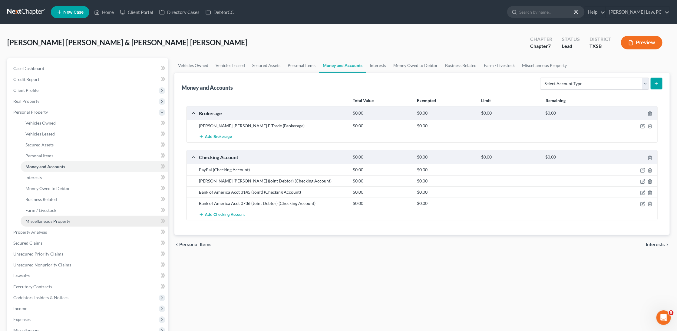
click at [90, 216] on link "Miscellaneous Property" at bounding box center [95, 221] width 148 height 11
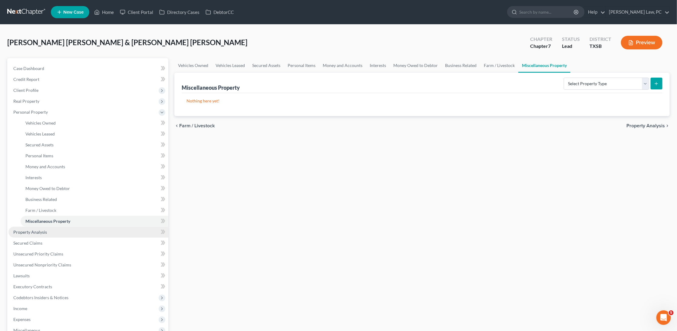
click at [66, 231] on link "Property Analysis" at bounding box center [88, 232] width 160 height 11
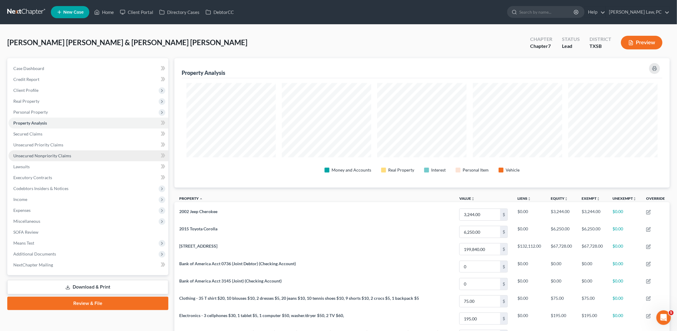
scroll to position [129, 496]
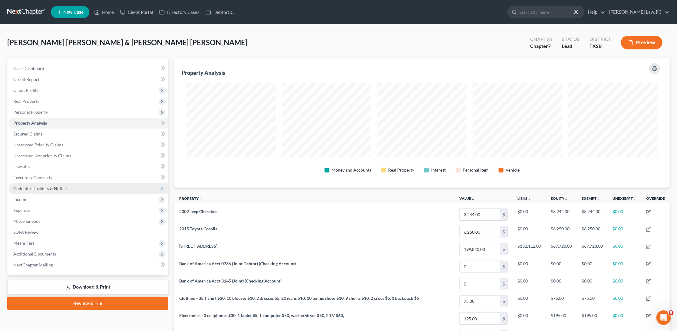
click at [37, 186] on span "Codebtors Insiders & Notices" at bounding box center [40, 188] width 55 height 5
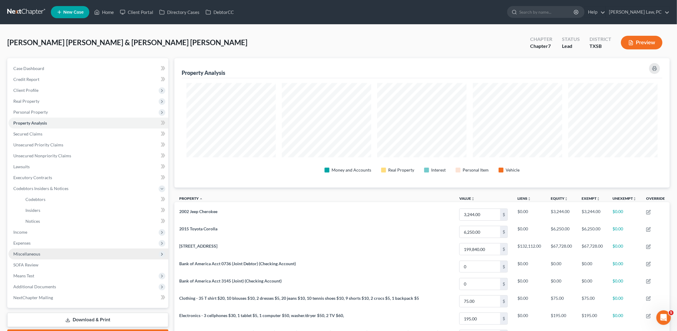
click at [35, 251] on span "Miscellaneous" at bounding box center [26, 253] width 27 height 5
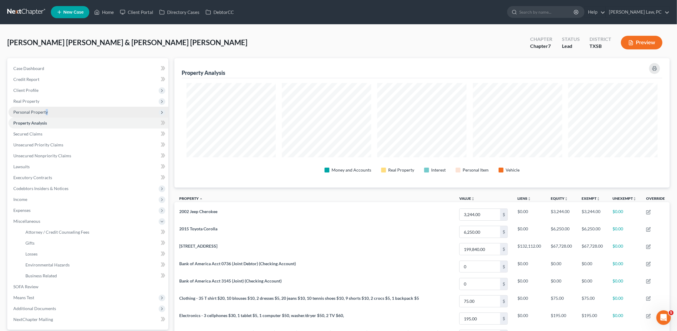
click at [46, 109] on span "Personal Property" at bounding box center [30, 111] width 35 height 5
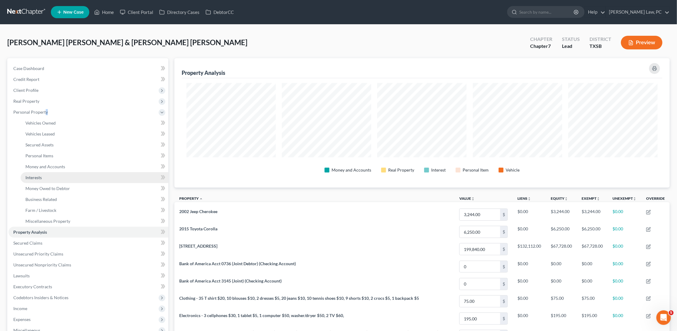
click at [47, 176] on link "Interests" at bounding box center [95, 177] width 148 height 11
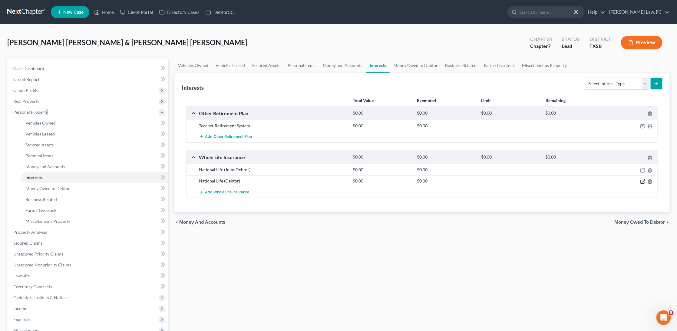
click at [643, 180] on icon "button" at bounding box center [643, 181] width 5 height 5
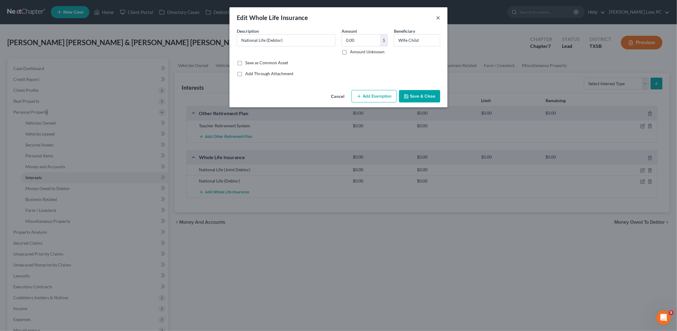
click at [439, 17] on button "×" at bounding box center [438, 17] width 4 height 7
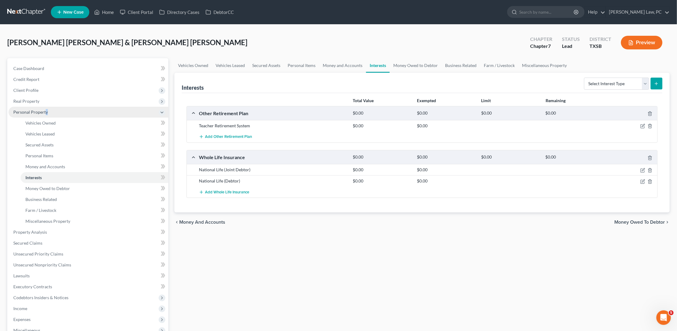
click at [45, 110] on span "Personal Property" at bounding box center [30, 111] width 35 height 5
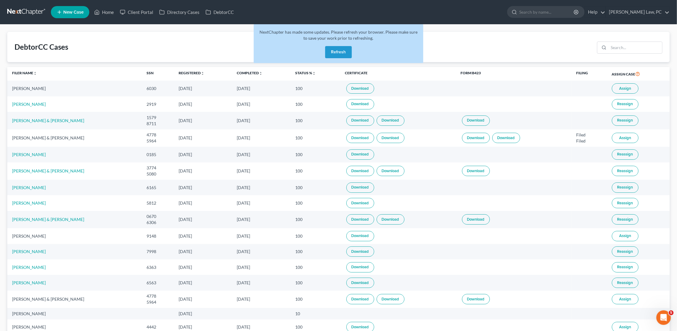
click at [31, 10] on link at bounding box center [26, 12] width 39 height 11
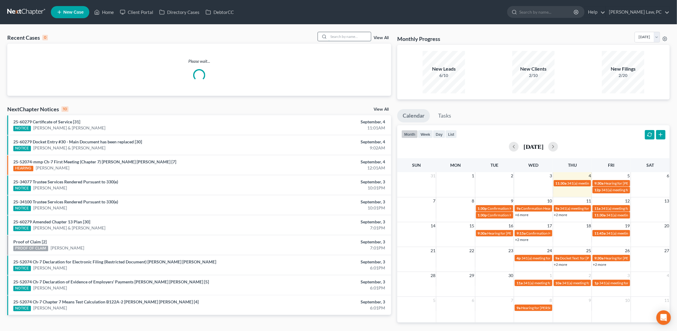
click at [356, 38] on input "search" at bounding box center [350, 36] width 42 height 9
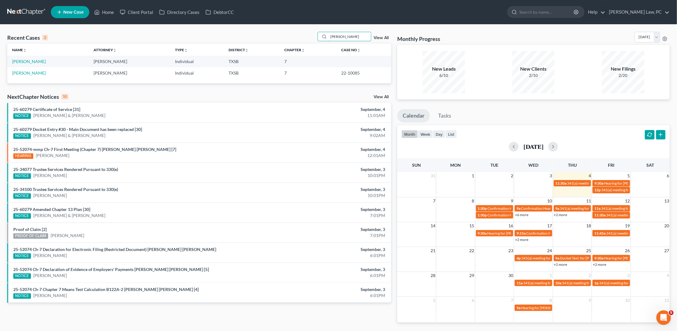
type input "Griselda"
drag, startPoint x: 338, startPoint y: 51, endPoint x: 33, endPoint y: 60, distance: 305.7
click at [33, 60] on link "Melton, Griselda" at bounding box center [29, 61] width 34 height 5
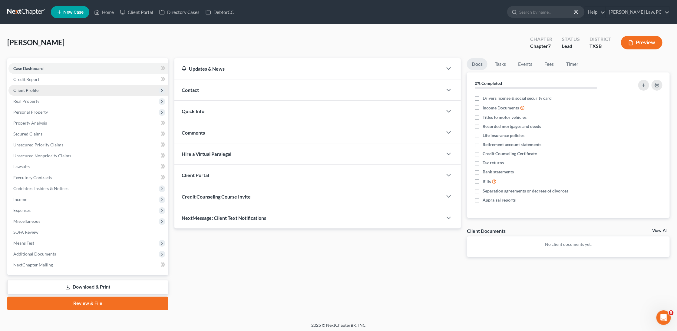
click at [69, 90] on span "Client Profile" at bounding box center [88, 90] width 160 height 11
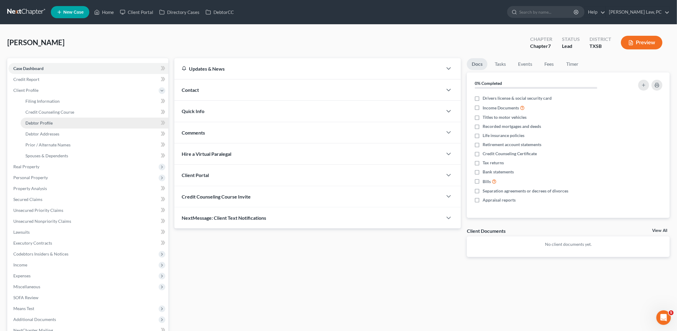
click at [65, 118] on link "Debtor Profile" at bounding box center [95, 123] width 148 height 11
select select "0"
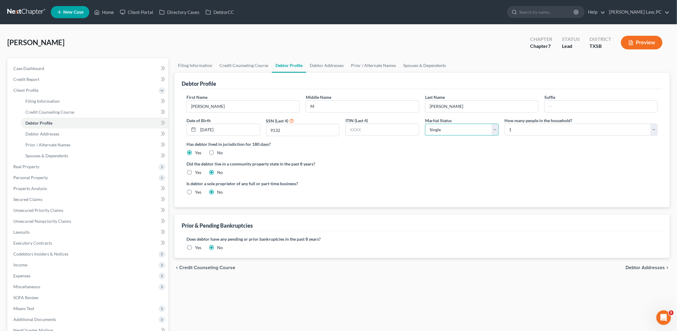
select select "4"
type input "Margarita"
type input "Melton"
click at [345, 105] on input "Margarita" at bounding box center [362, 107] width 113 height 12
type input "Margarita Ortiz"
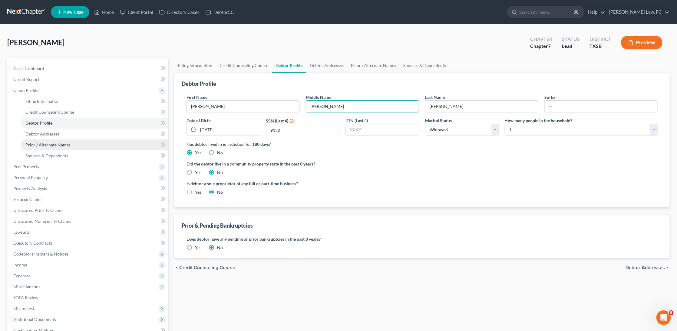
click at [65, 142] on span "Prior / Alternate Names" at bounding box center [47, 144] width 45 height 5
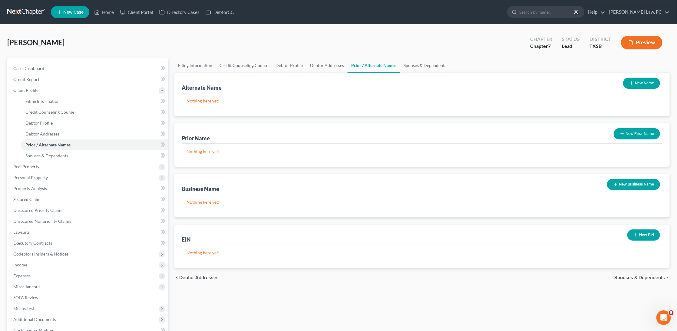
click at [648, 80] on button "New Name" at bounding box center [641, 83] width 37 height 11
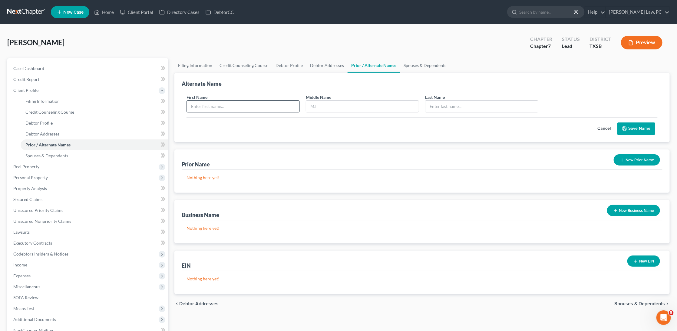
click at [275, 110] on input "text" at bounding box center [243, 107] width 113 height 12
type input "Griselda"
click at [465, 108] on input "text" at bounding box center [482, 107] width 113 height 12
type input "M"
type input "Ortiz"
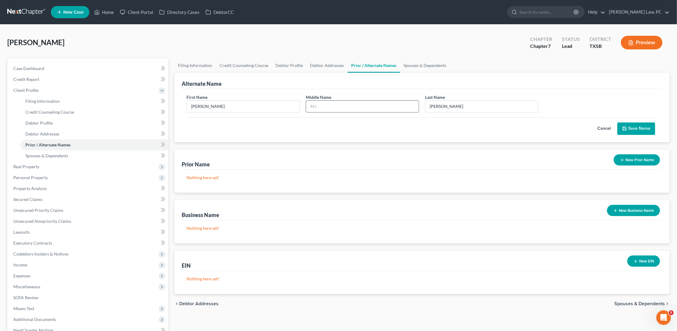
click at [374, 104] on input "text" at bounding box center [362, 107] width 113 height 12
type input "Margarita"
click at [607, 126] on button "Cancel" at bounding box center [604, 129] width 27 height 12
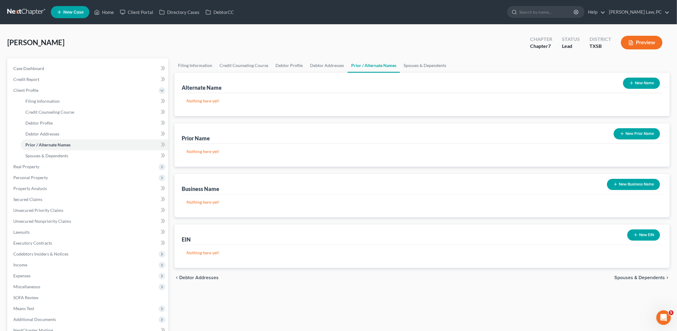
click at [635, 137] on button "New Prior Name" at bounding box center [637, 133] width 46 height 11
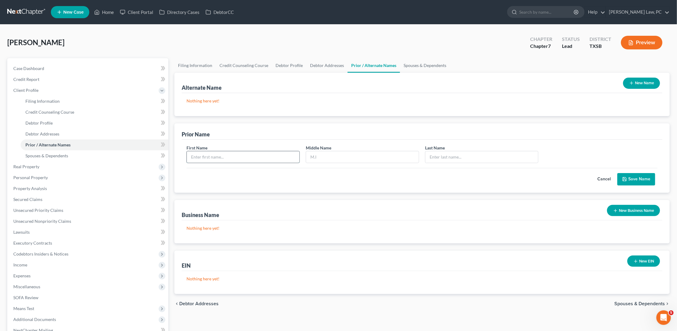
click at [293, 156] on input "text" at bounding box center [243, 157] width 113 height 12
type input "Griselda"
click at [379, 158] on input "text" at bounding box center [362, 157] width 113 height 12
type input "m"
type input "Margarita"
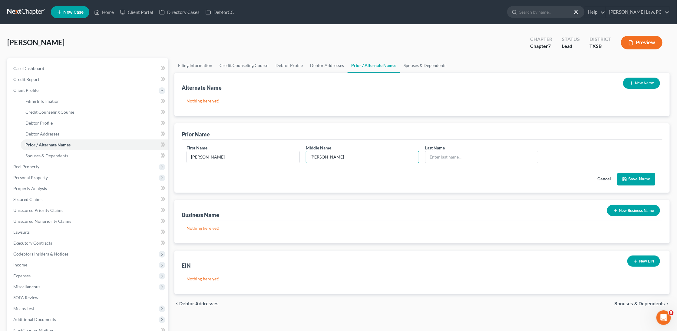
click at [477, 162] on div "First Name Griselda Middle Name Margarita Last Name *" at bounding box center [422, 155] width 477 height 23
click at [478, 157] on input "text" at bounding box center [482, 157] width 113 height 12
type input "Ortiz"
click at [638, 184] on button "Save Name" at bounding box center [637, 179] width 38 height 13
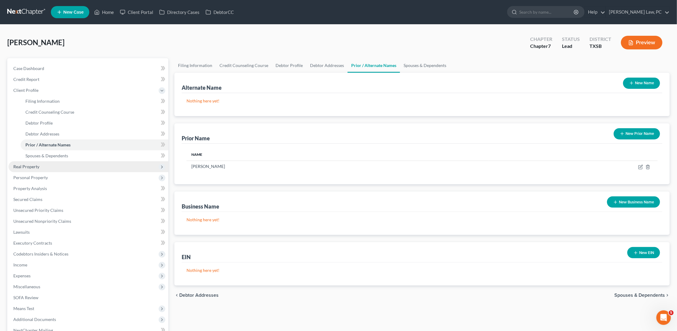
click at [35, 164] on span "Real Property" at bounding box center [26, 166] width 26 height 5
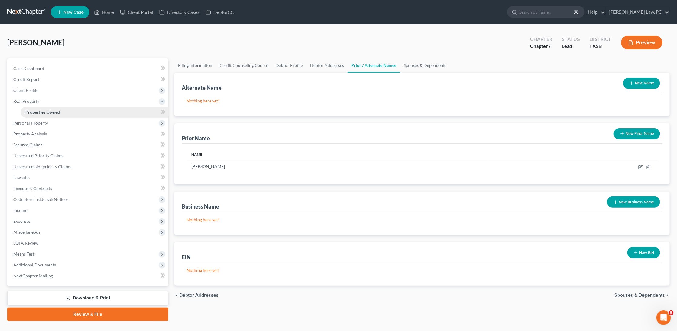
click at [59, 107] on link "Properties Owned" at bounding box center [95, 112] width 148 height 11
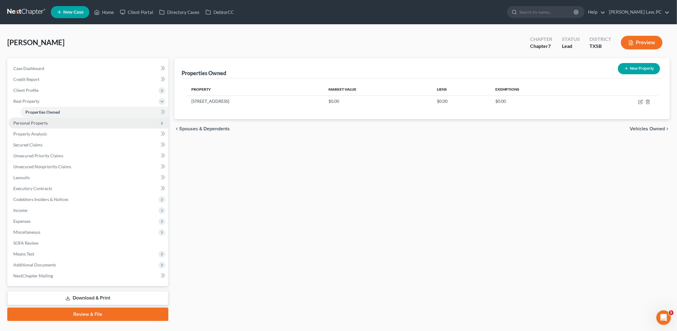
click at [45, 120] on span "Personal Property" at bounding box center [30, 122] width 35 height 5
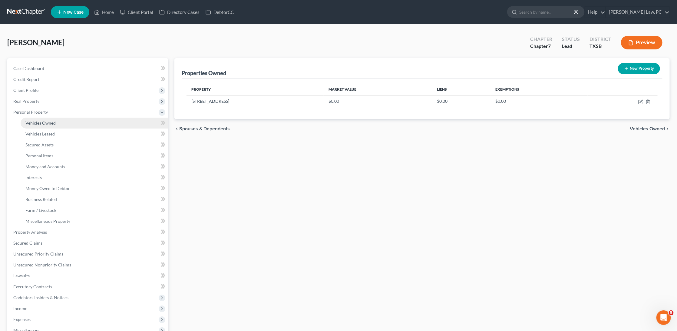
click at [53, 120] on span "Vehicles Owned" at bounding box center [40, 122] width 30 height 5
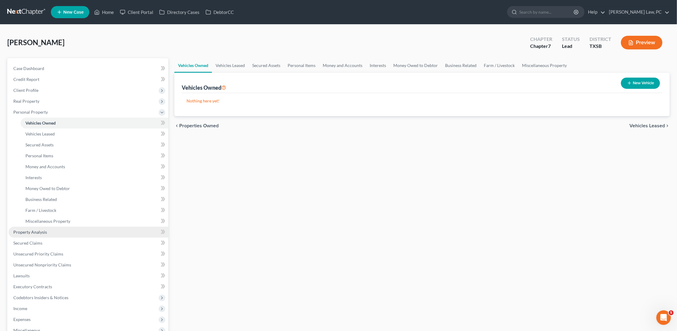
click at [41, 229] on link "Property Analysis" at bounding box center [88, 232] width 160 height 11
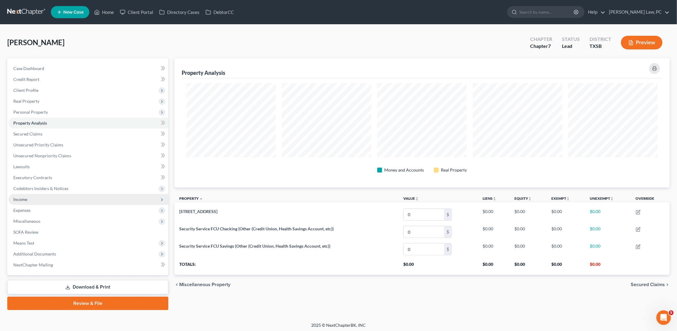
scroll to position [129, 496]
click at [51, 132] on link "Secured Claims" at bounding box center [88, 133] width 160 height 11
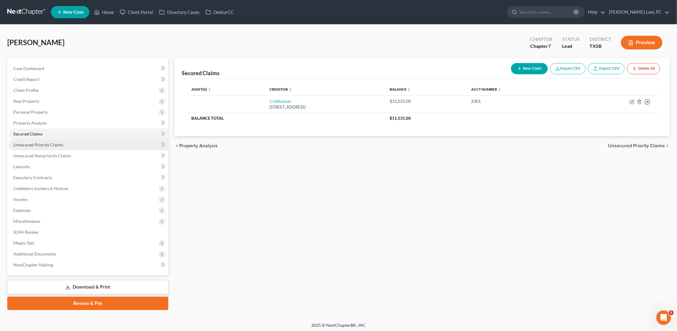
click at [43, 144] on span "Unsecured Priority Claims" at bounding box center [38, 144] width 50 height 5
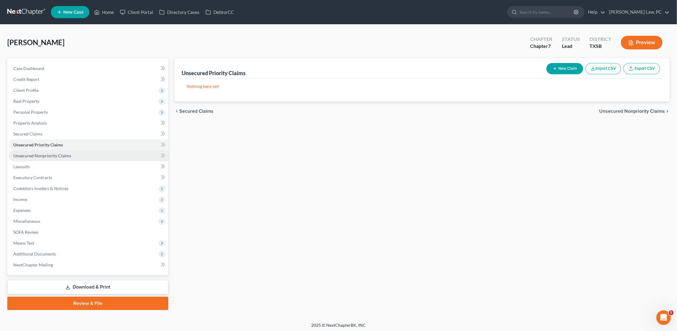
click at [41, 153] on span "Unsecured Nonpriority Claims" at bounding box center [42, 155] width 58 height 5
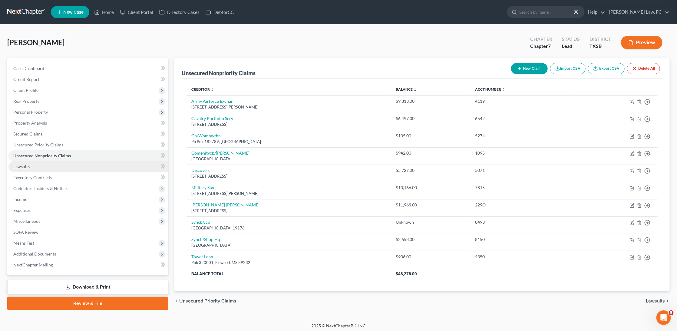
click at [68, 163] on link "Lawsuits" at bounding box center [88, 166] width 160 height 11
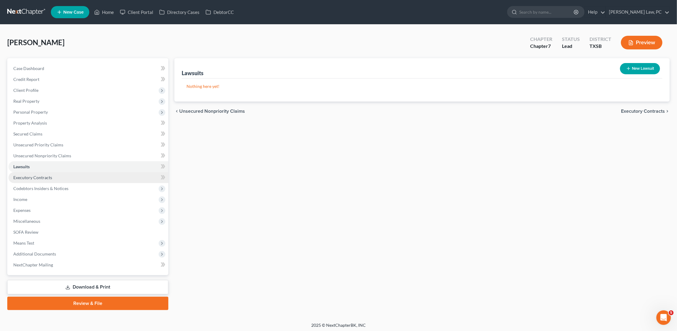
click at [63, 174] on link "Executory Contracts" at bounding box center [88, 177] width 160 height 11
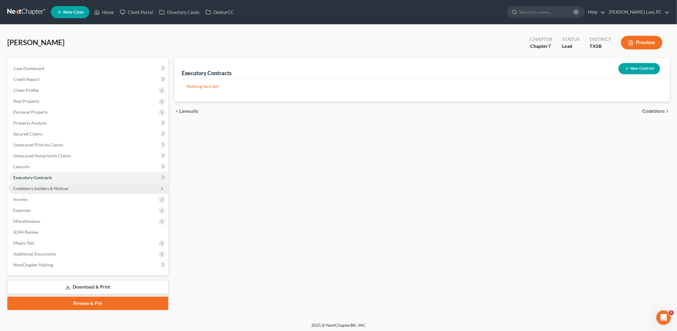
click at [62, 186] on span "Codebtors Insiders & Notices" at bounding box center [40, 188] width 55 height 5
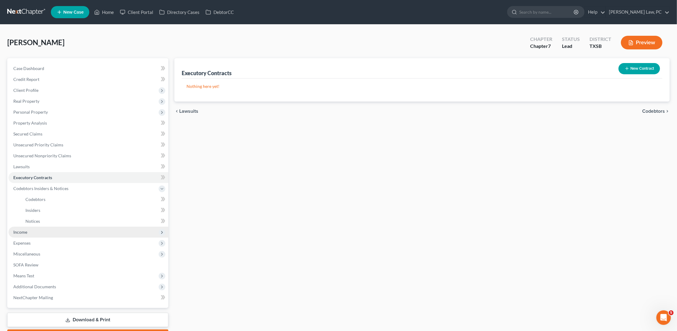
click at [36, 229] on span "Income" at bounding box center [88, 232] width 160 height 11
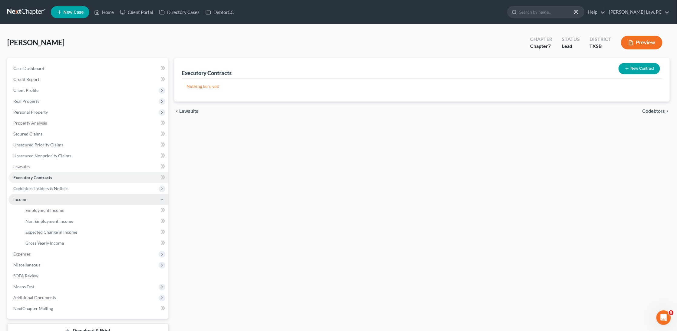
click at [162, 197] on icon at bounding box center [162, 199] width 7 height 7
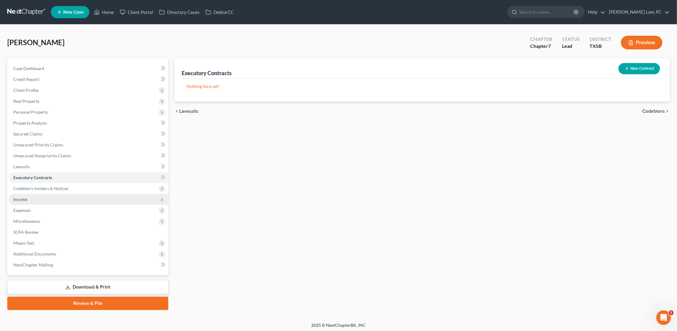
click at [28, 194] on span "Income" at bounding box center [88, 199] width 160 height 11
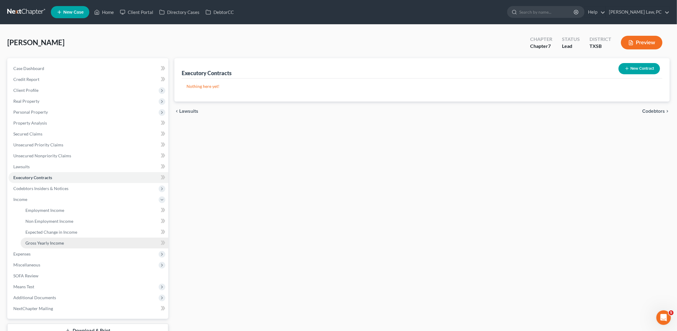
click at [33, 240] on span "Gross Yearly Income" at bounding box center [44, 242] width 38 height 5
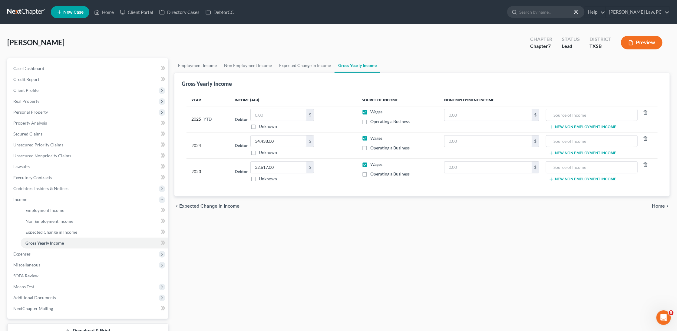
click at [28, 13] on link at bounding box center [26, 12] width 39 height 11
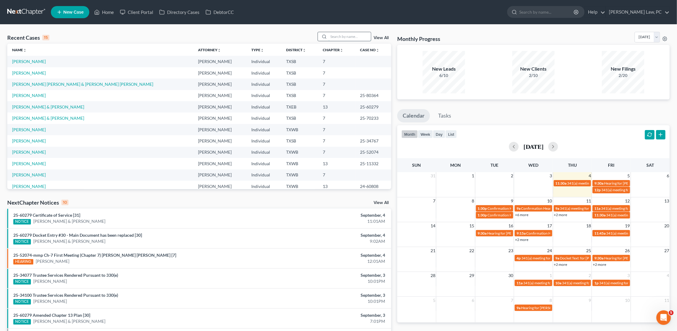
click at [346, 38] on input "search" at bounding box center [350, 36] width 42 height 9
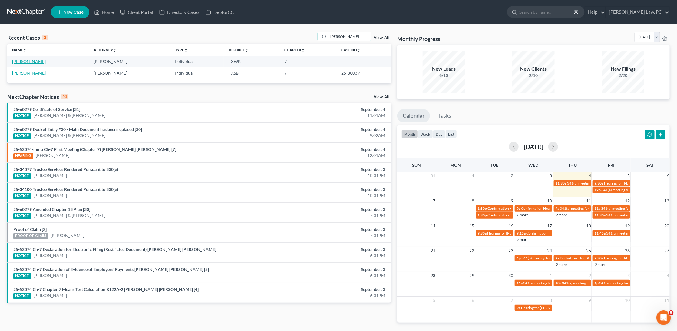
type input "[PERSON_NAME]"
click at [31, 61] on link "[PERSON_NAME]" at bounding box center [29, 61] width 34 height 5
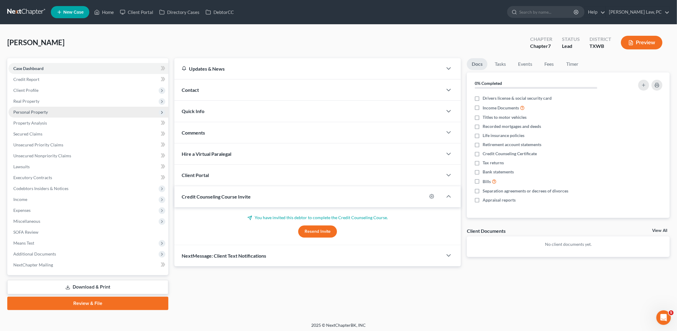
click at [28, 114] on span "Personal Property" at bounding box center [88, 112] width 160 height 11
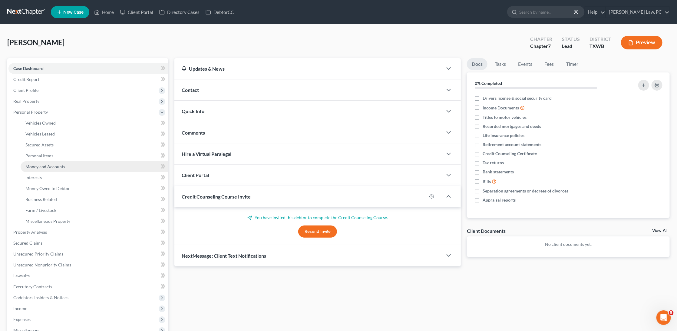
click at [31, 164] on span "Money and Accounts" at bounding box center [45, 166] width 40 height 5
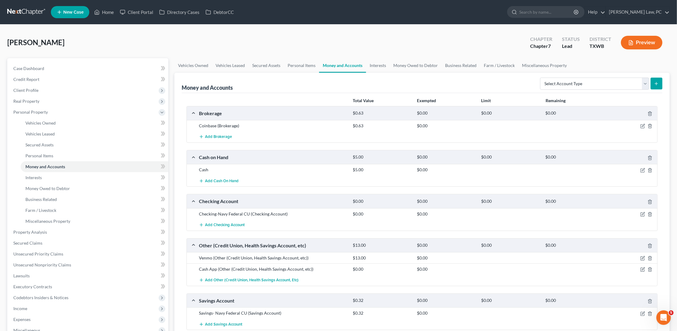
click at [24, 7] on link at bounding box center [26, 12] width 39 height 11
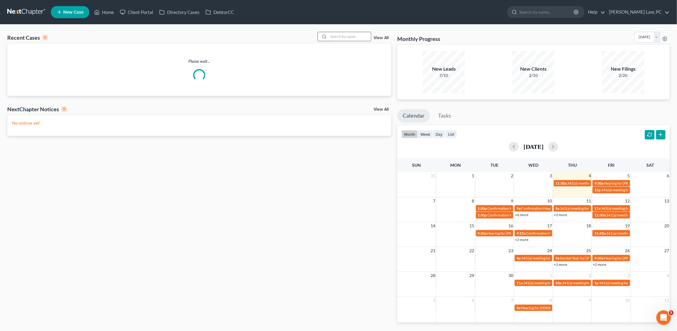
click at [352, 35] on input "search" at bounding box center [350, 36] width 42 height 9
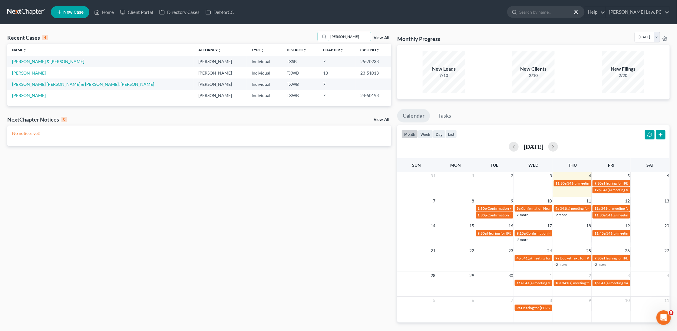
type input "[PERSON_NAME]"
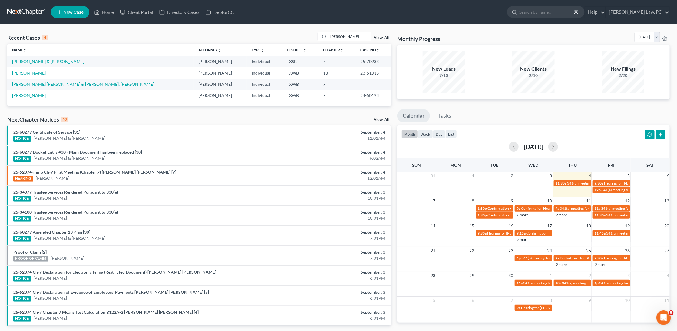
drag, startPoint x: 326, startPoint y: 45, endPoint x: 45, endPoint y: 64, distance: 282.3
click at [45, 64] on td "[PERSON_NAME] & [PERSON_NAME]" at bounding box center [100, 61] width 187 height 11
click at [43, 60] on link "[PERSON_NAME] & [PERSON_NAME]" at bounding box center [48, 61] width 72 height 5
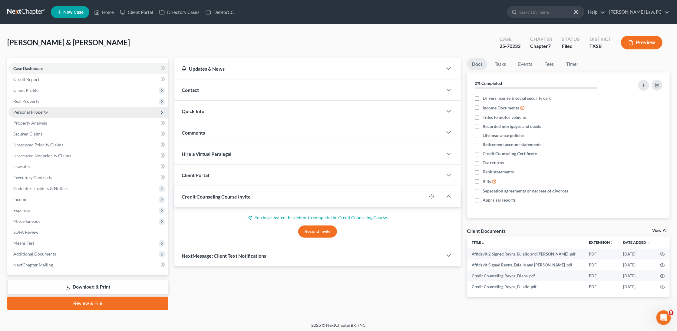
click at [59, 110] on span "Personal Property" at bounding box center [88, 112] width 160 height 11
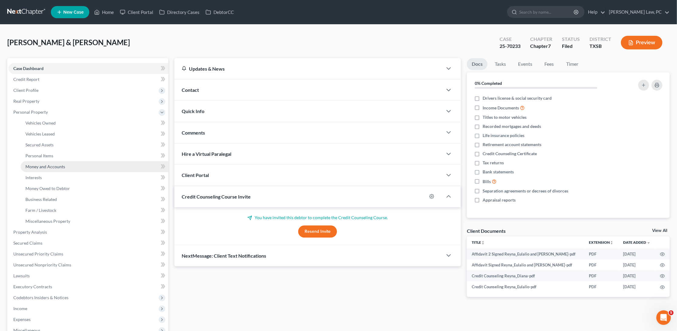
click at [49, 164] on span "Money and Accounts" at bounding box center [45, 166] width 40 height 5
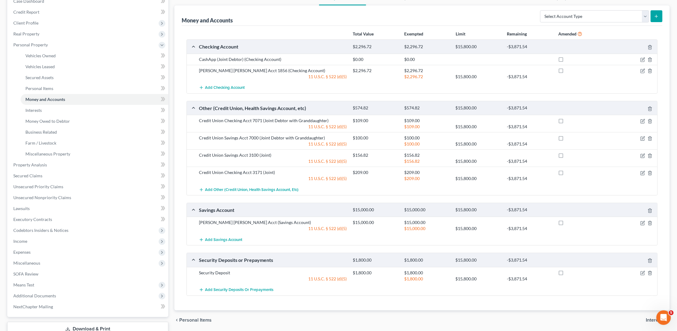
scroll to position [67, 0]
